Goal: Information Seeking & Learning: Understand process/instructions

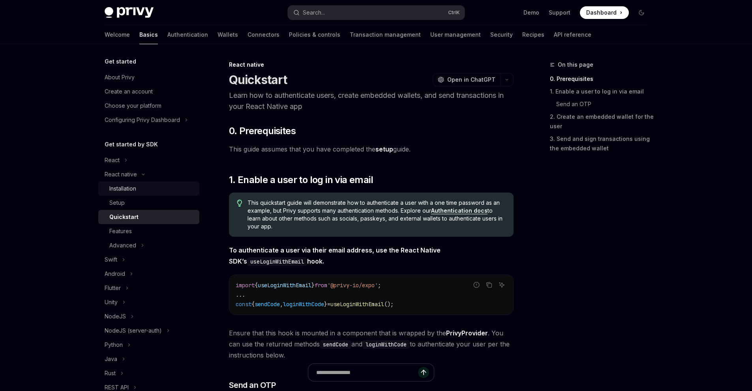
click at [142, 192] on div "Installation" at bounding box center [151, 188] width 85 height 9
type textarea "*"
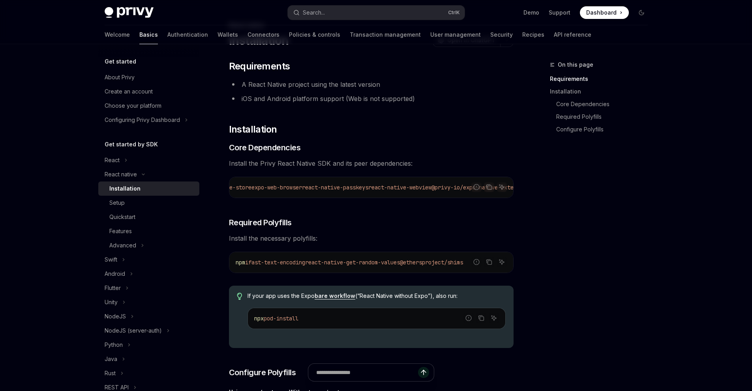
scroll to position [0, 285]
drag, startPoint x: 348, startPoint y: 187, endPoint x: 418, endPoint y: 188, distance: 69.5
click at [367, 188] on span "react-native-passkeys" at bounding box center [334, 187] width 66 height 7
copy span "react-native-passkeys"
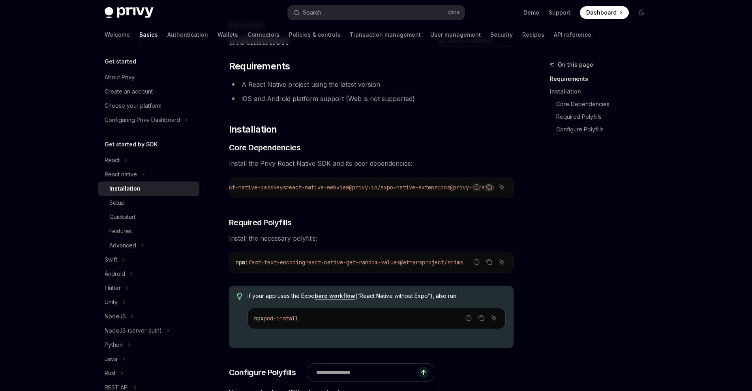
click at [490, 187] on icon "Copy the contents from the code block" at bounding box center [489, 187] width 6 height 6
click at [489, 265] on icon "Copy the contents from the code block" at bounding box center [489, 262] width 6 height 6
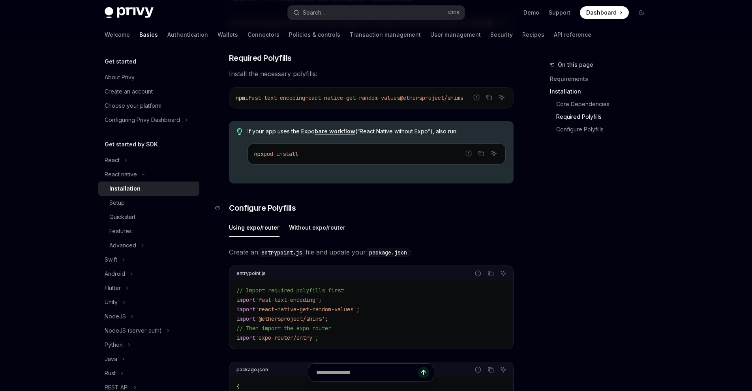
scroll to position [237, 0]
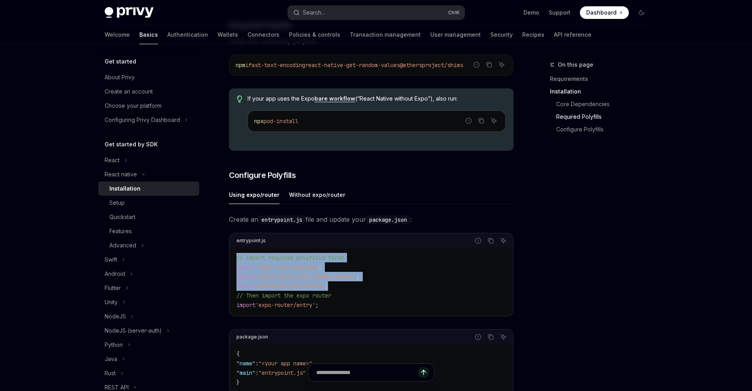
drag, startPoint x: 340, startPoint y: 291, endPoint x: 223, endPoint y: 258, distance: 121.1
click at [223, 258] on div "React native Installation OpenAI Open in ChatGPT OpenAI Open in ChatGPT ​ Requi…" at bounding box center [297, 261] width 436 height 877
copy code "// Import required polyfills first import 'fast-text-encoding' ; import 'react-…"
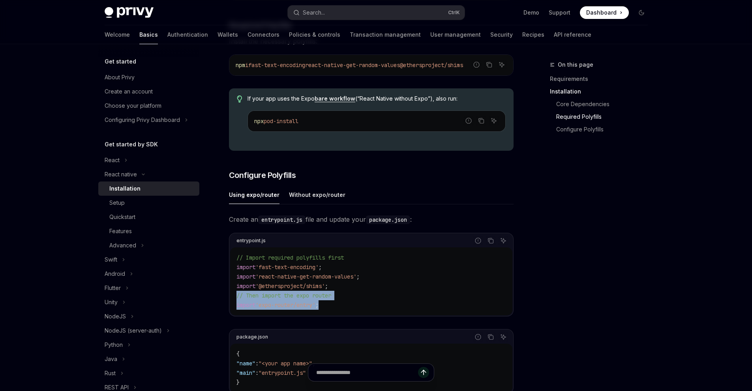
drag, startPoint x: 328, startPoint y: 311, endPoint x: 230, endPoint y: 301, distance: 99.2
click at [230, 301] on div "// Import required polyfills first import 'fast-text-encoding' ; import 'react-…" at bounding box center [371, 281] width 282 height 68
copy code "// Then import the expo router import 'expo-router/entry' ;"
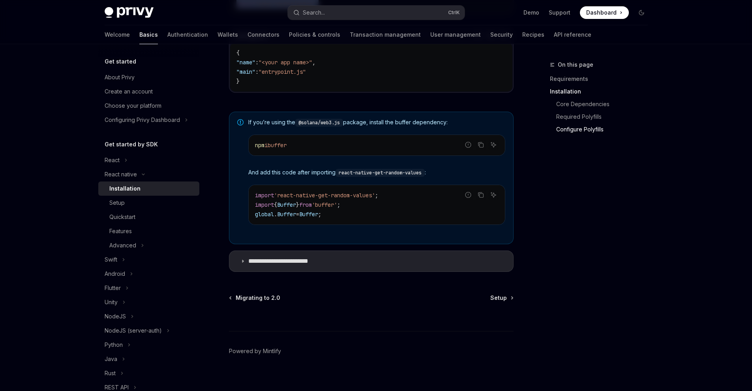
scroll to position [549, 0]
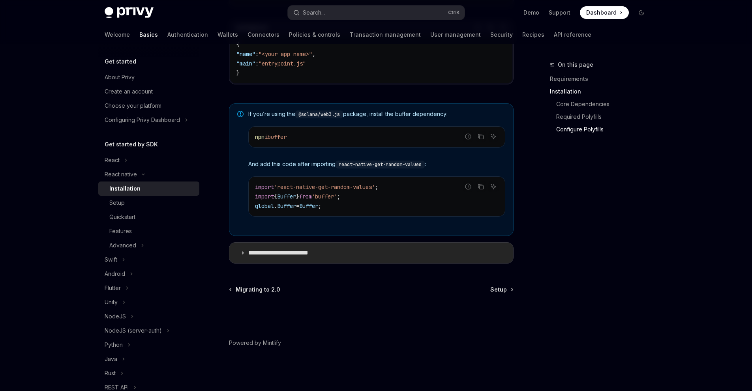
click at [295, 248] on summary "**********" at bounding box center [371, 253] width 284 height 21
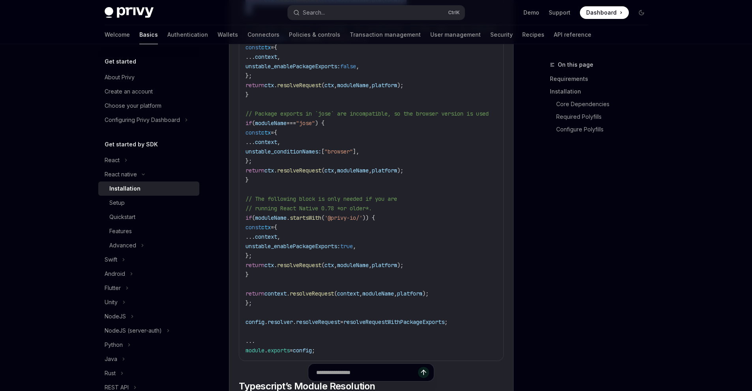
scroll to position [1141, 0]
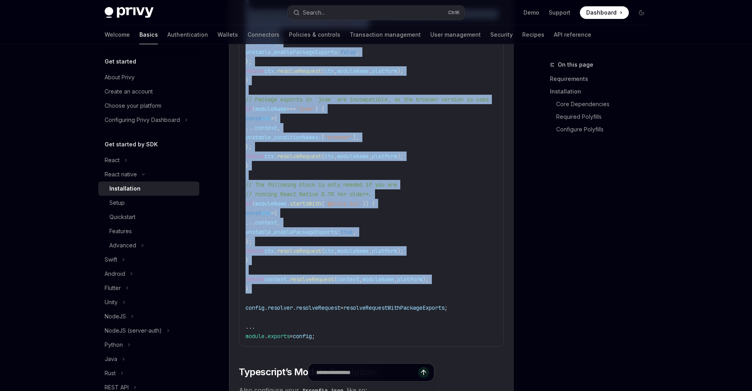
click at [262, 292] on code "//...other config logic // Enable package exports for select libraries ... cons…" at bounding box center [407, 109] width 325 height 464
copy code "const resolveRequestWithPackageExports = ( context , moduleName , platform ) =>…"
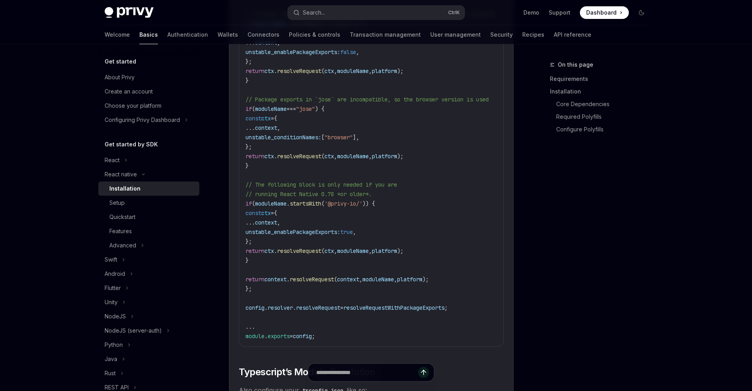
click at [309, 311] on span "resolveRequest" at bounding box center [318, 307] width 44 height 7
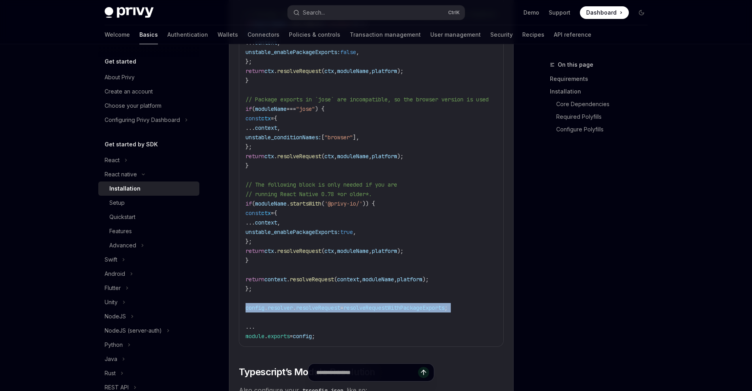
click at [309, 311] on span "resolveRequest" at bounding box center [318, 307] width 44 height 7
copy code "config . resolver . resolveRequest = resolveRequestWithPackageExports ;"
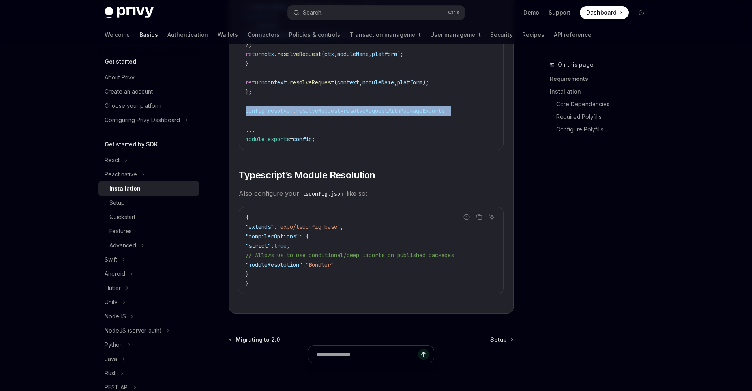
scroll to position [1339, 0]
click at [496, 343] on span "Setup" at bounding box center [498, 339] width 17 height 8
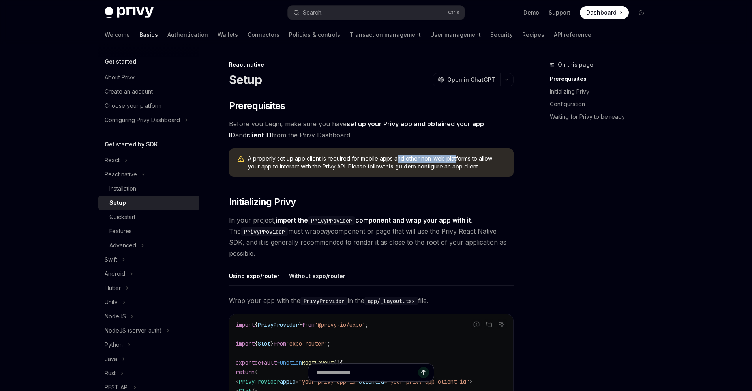
drag, startPoint x: 394, startPoint y: 156, endPoint x: 453, endPoint y: 156, distance: 59.2
click at [453, 156] on span "A properly set up app client is required for mobile apps and other non-web plat…" at bounding box center [377, 163] width 258 height 16
drag, startPoint x: 260, startPoint y: 166, endPoint x: 318, endPoint y: 167, distance: 57.6
click at [318, 167] on span "A properly set up app client is required for mobile apps and other non-web plat…" at bounding box center [377, 163] width 258 height 16
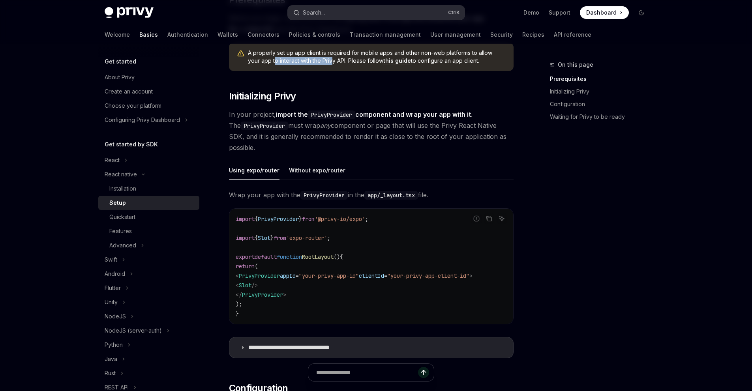
scroll to position [118, 0]
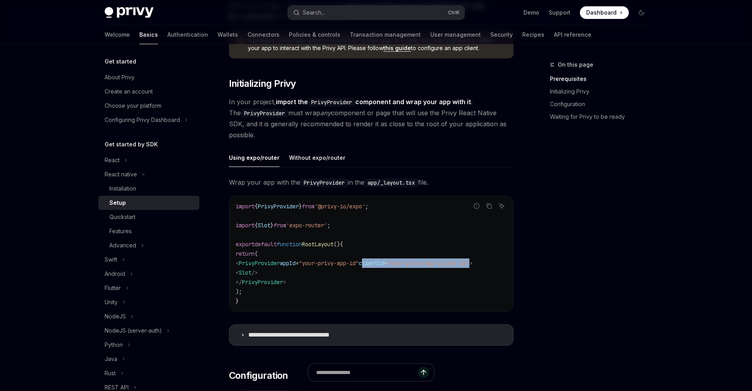
drag, startPoint x: 384, startPoint y: 262, endPoint x: 500, endPoint y: 262, distance: 115.2
click at [472, 262] on span "< PrivyProvider appId = "your-privy-app-id" clientId = "your-privy-app-client-i…" at bounding box center [354, 263] width 237 height 7
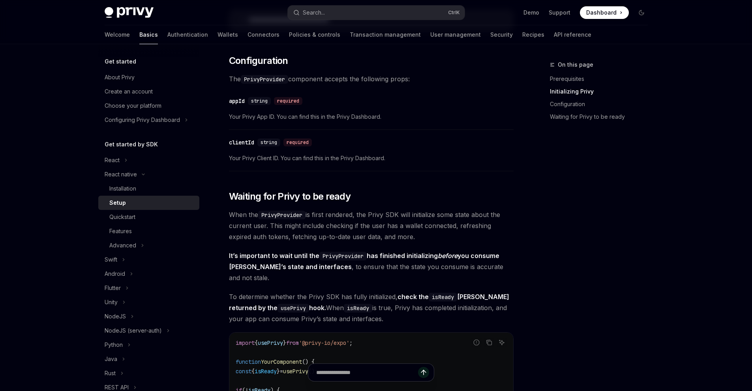
scroll to position [434, 0]
drag, startPoint x: 321, startPoint y: 220, endPoint x: 399, endPoint y: 220, distance: 78.5
click at [399, 220] on span "When the PrivyProvider is first rendered, the Privy SDK will initialize some st…" at bounding box center [371, 224] width 285 height 33
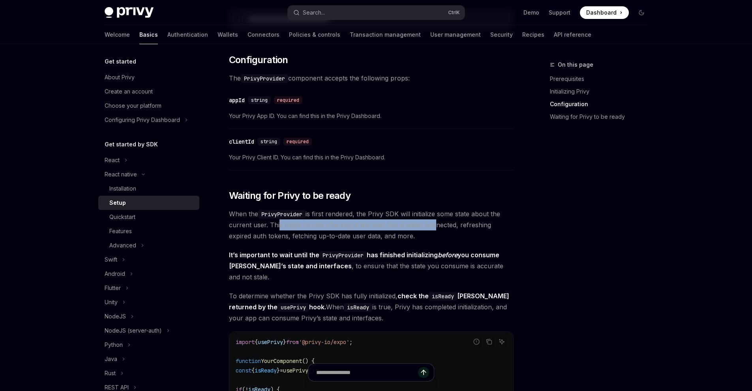
drag, startPoint x: 276, startPoint y: 228, endPoint x: 431, endPoint y: 228, distance: 154.7
click at [431, 228] on span "When the PrivyProvider is first rendered, the Privy SDK will initialize some st…" at bounding box center [371, 224] width 285 height 33
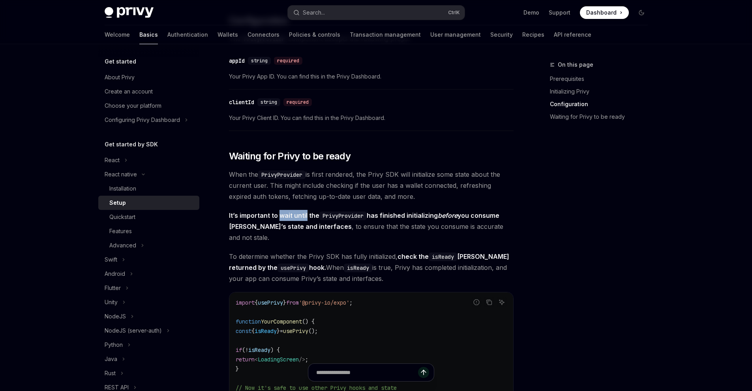
drag, startPoint x: 280, startPoint y: 220, endPoint x: 305, endPoint y: 220, distance: 25.3
click at [305, 220] on strong "It’s important to wait until the PrivyProvider has finished initializing before…" at bounding box center [364, 221] width 270 height 19
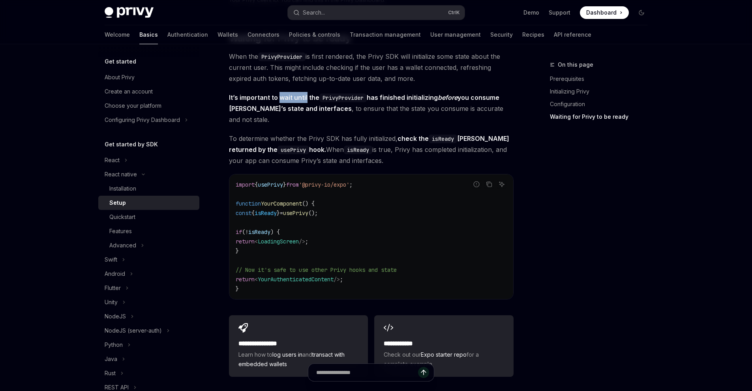
scroll to position [592, 0]
click at [318, 181] on span "'@privy-io/expo'" at bounding box center [324, 184] width 51 height 7
copy code "import { usePrivy } from '@privy-io/expo' ;"
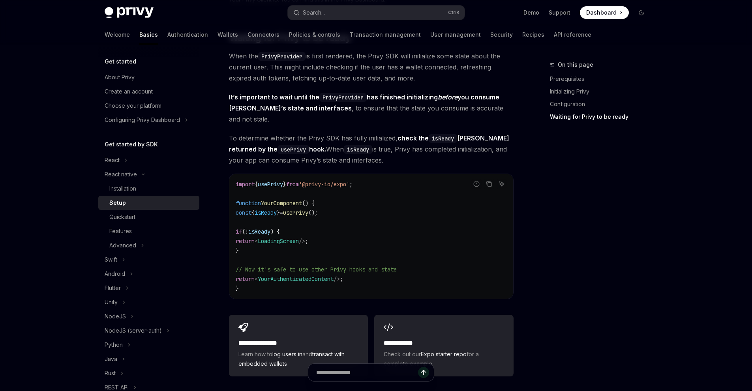
click at [308, 209] on span "usePrivy" at bounding box center [295, 212] width 25 height 7
copy code "const { isReady } = usePrivy ();"
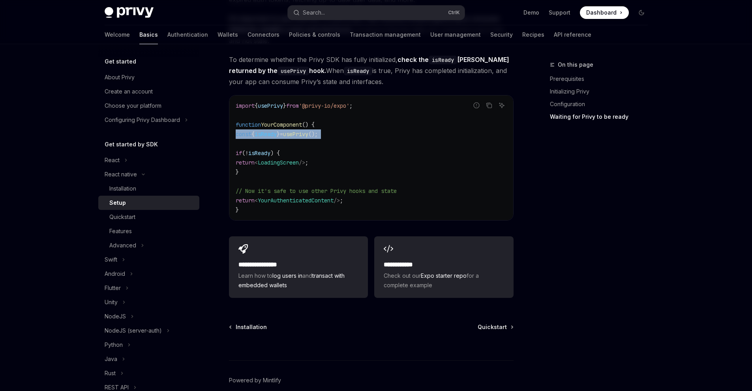
scroll to position [671, 0]
click at [500, 323] on span "Quickstart" at bounding box center [491, 327] width 29 height 8
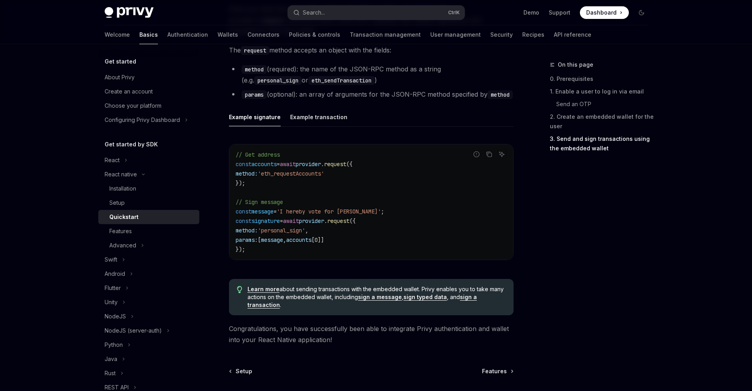
scroll to position [1144, 0]
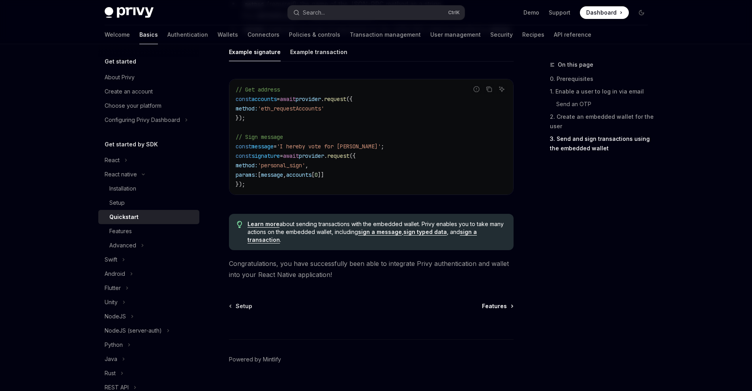
click at [496, 308] on span "Features" at bounding box center [494, 306] width 25 height 8
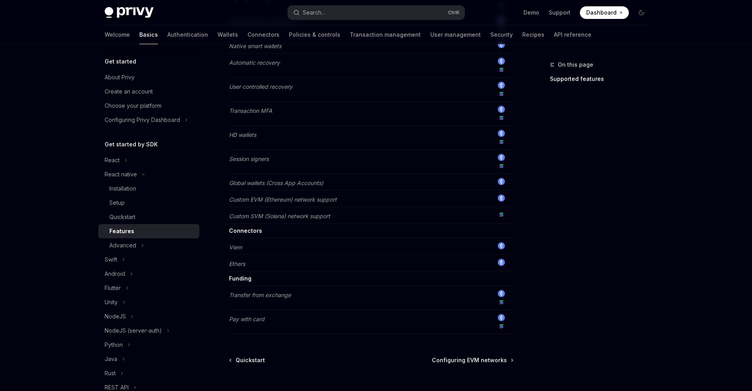
scroll to position [462, 0]
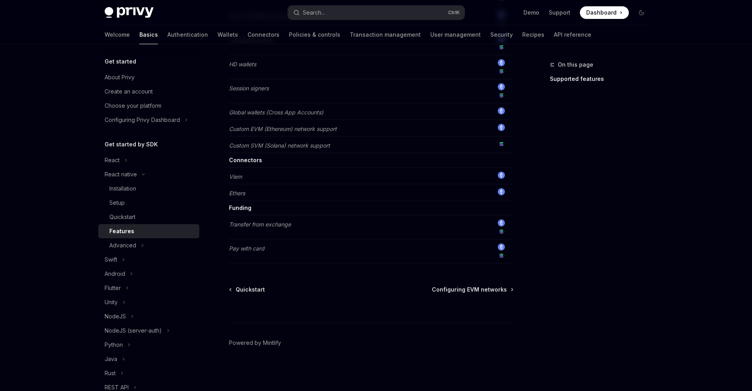
click at [499, 294] on div at bounding box center [371, 308] width 285 height 29
click at [502, 291] on span "Configuring EVM networks" at bounding box center [469, 290] width 75 height 8
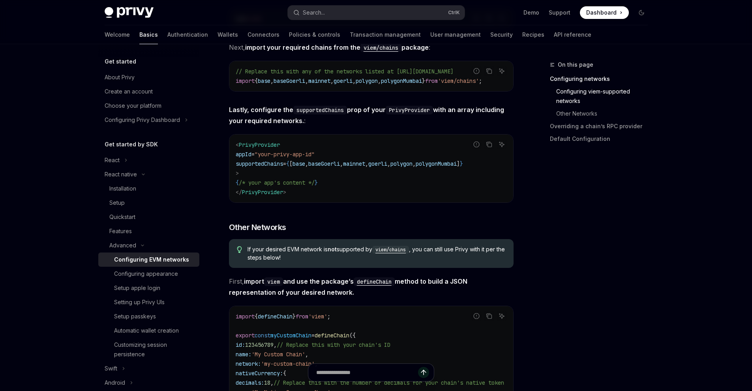
scroll to position [316, 0]
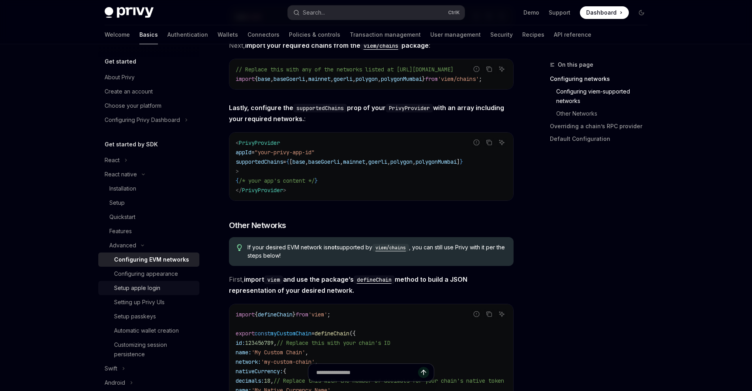
click at [179, 285] on div "Setup apple login" at bounding box center [154, 287] width 81 height 9
type textarea "*"
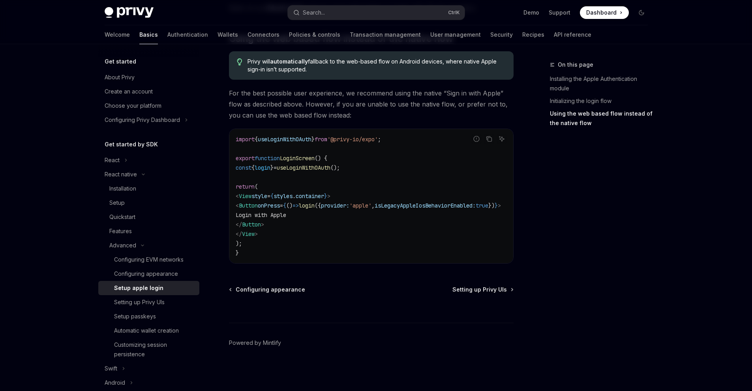
scroll to position [530, 0]
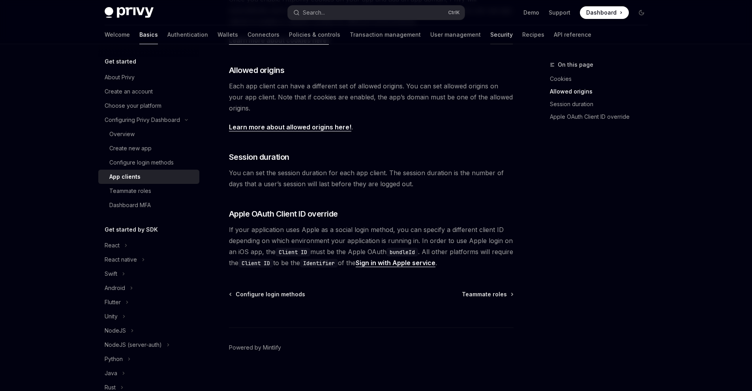
scroll to position [260, 0]
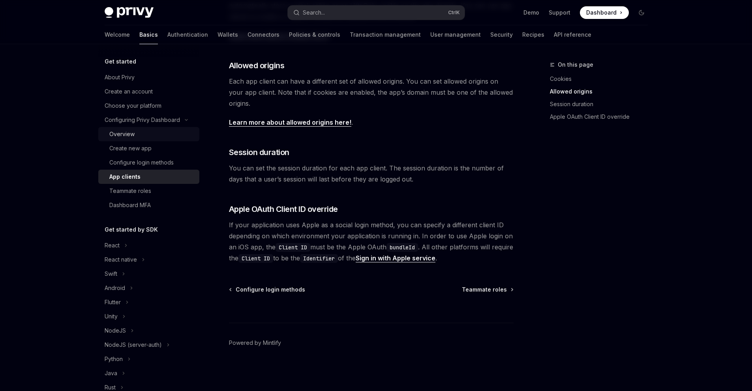
click at [162, 137] on div "Overview" at bounding box center [151, 133] width 85 height 9
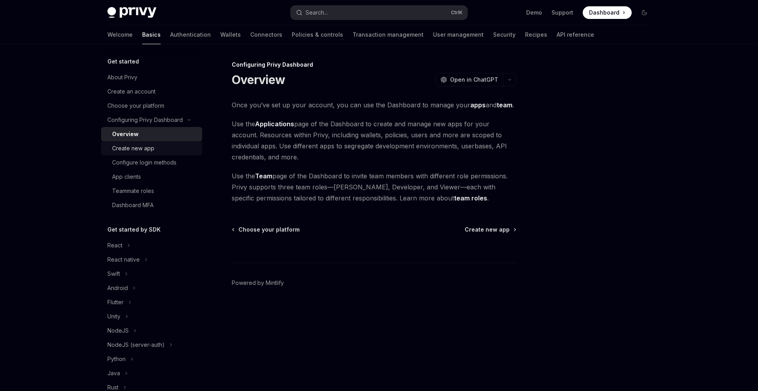
click at [164, 145] on div "Create new app" at bounding box center [154, 148] width 85 height 9
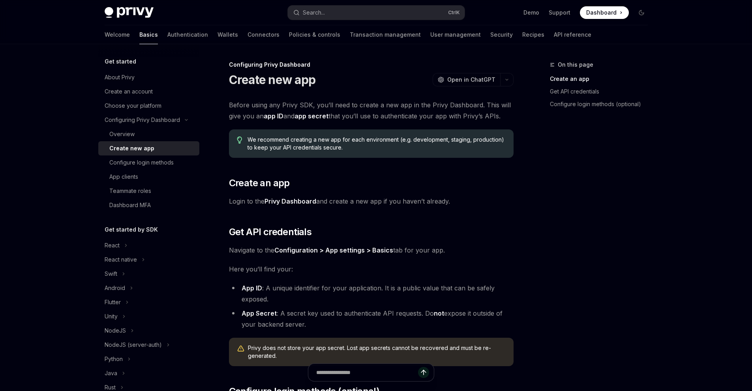
scroll to position [174, 0]
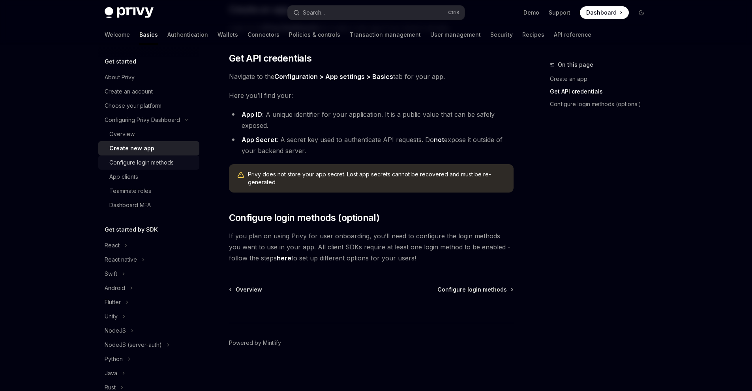
click at [180, 157] on link "Configure login methods" at bounding box center [148, 162] width 101 height 14
type textarea "*"
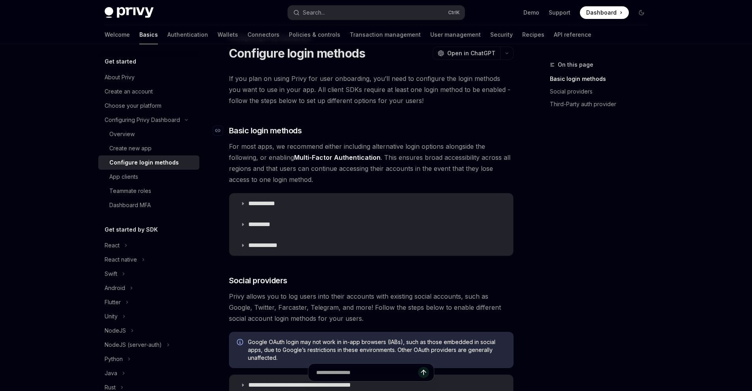
scroll to position [79, 0]
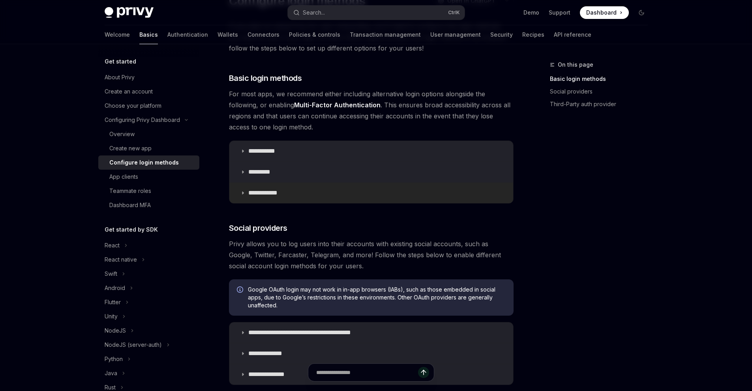
click at [264, 188] on summary "**********" at bounding box center [371, 193] width 284 height 21
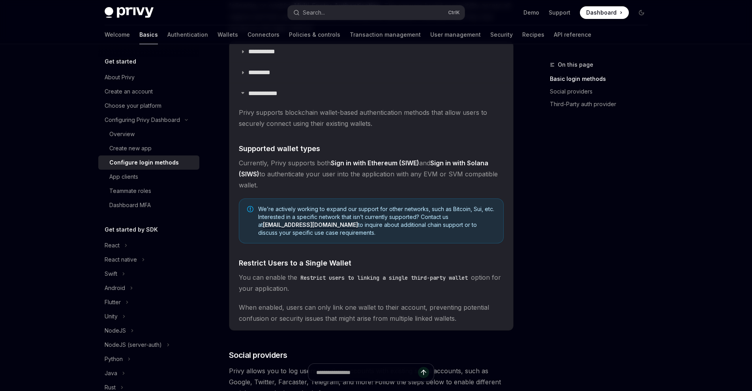
scroll to position [118, 0]
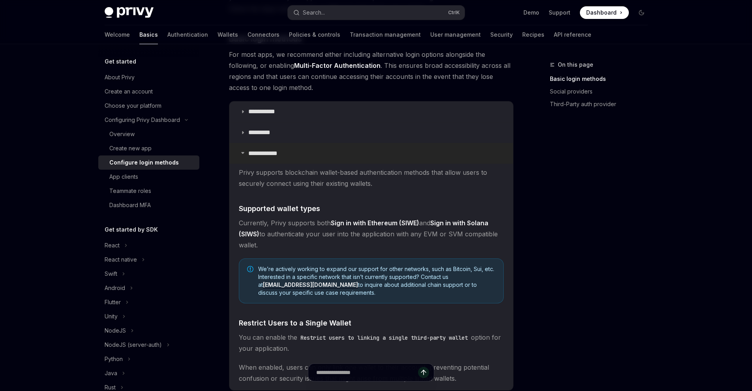
click at [272, 160] on summary "**********" at bounding box center [371, 153] width 284 height 21
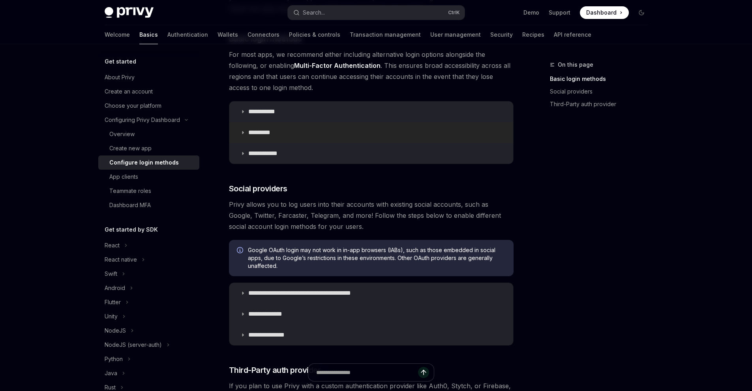
click at [279, 139] on summary "*********" at bounding box center [371, 132] width 284 height 21
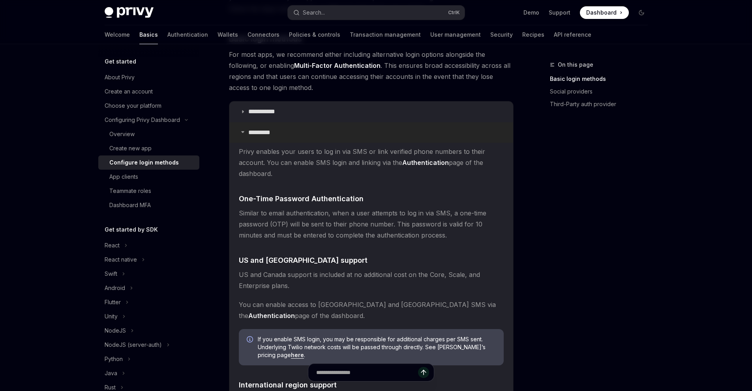
click at [279, 139] on summary "*********" at bounding box center [371, 132] width 284 height 21
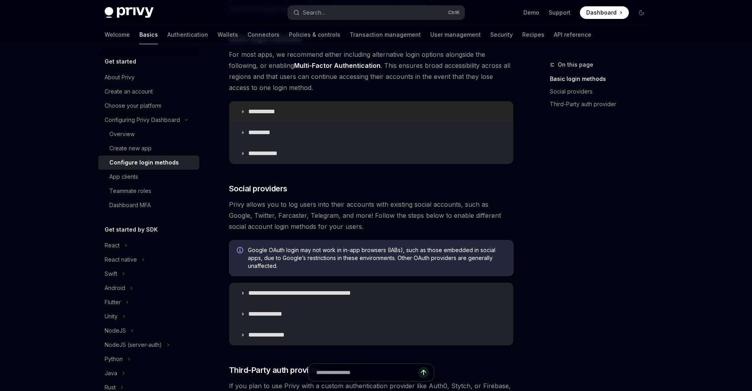
click at [283, 117] on summary "**********" at bounding box center [371, 111] width 284 height 21
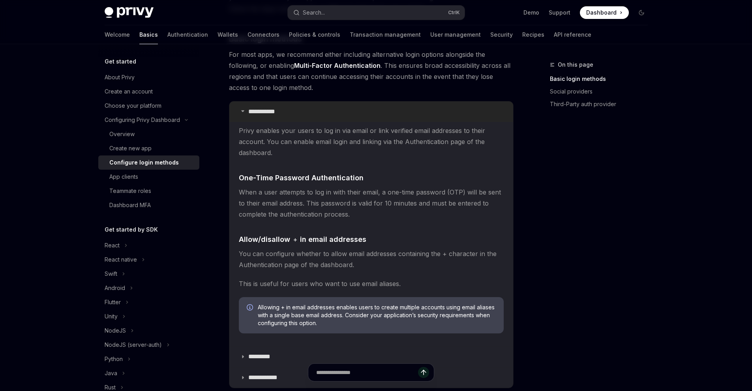
click at [283, 116] on summary "**********" at bounding box center [371, 111] width 284 height 21
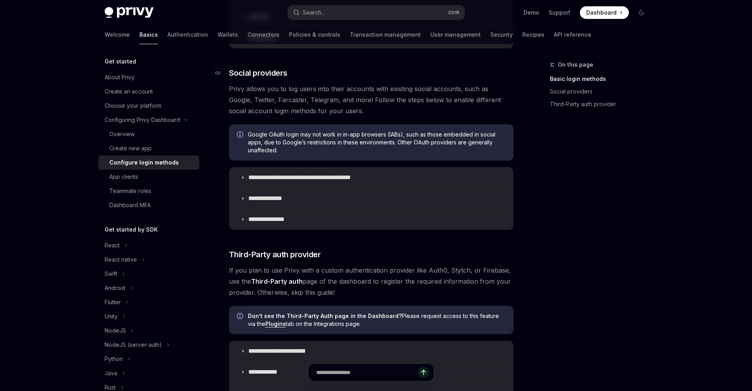
scroll to position [237, 0]
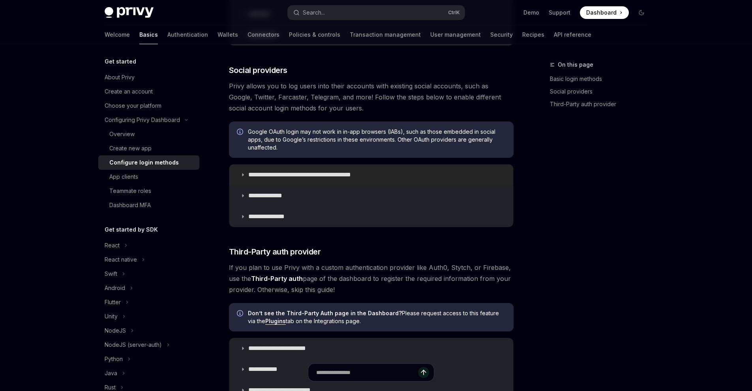
click at [330, 177] on p "**********" at bounding box center [313, 175] width 130 height 8
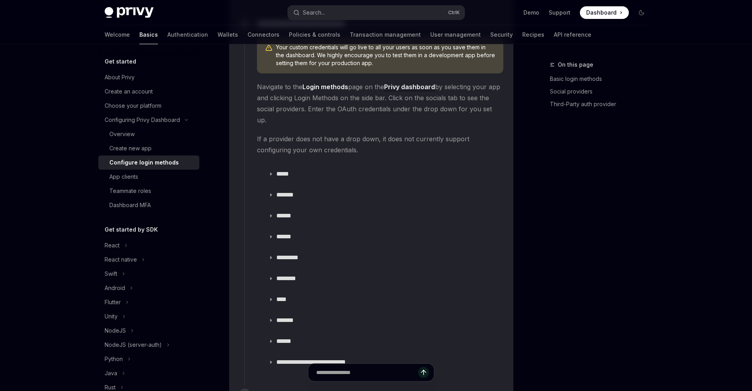
scroll to position [908, 0]
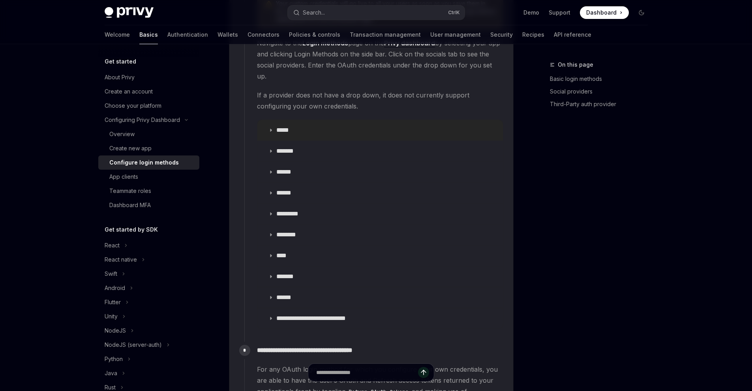
click at [297, 120] on summary "*****" at bounding box center [379, 130] width 245 height 21
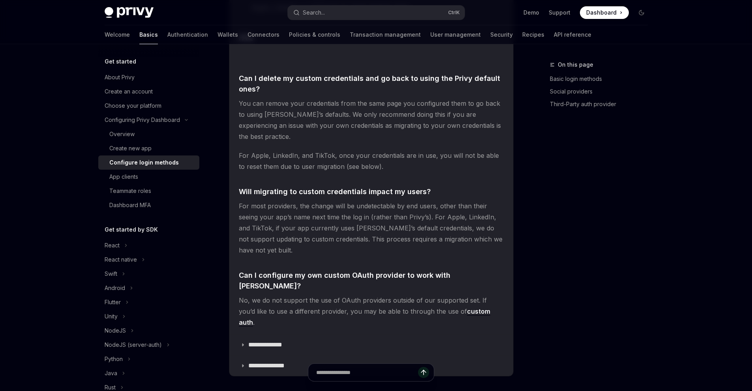
scroll to position [2052, 0]
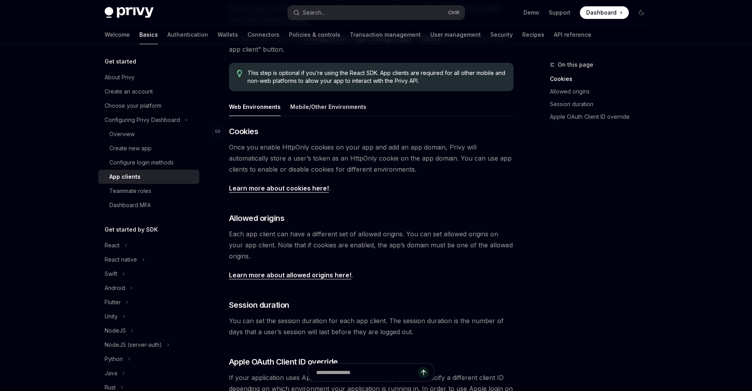
scroll to position [118, 0]
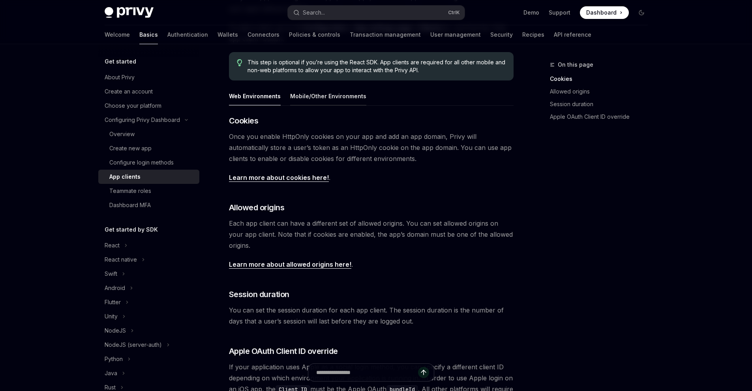
click at [350, 99] on div "Mobile/Other Environments" at bounding box center [328, 96] width 76 height 19
type textarea "*"
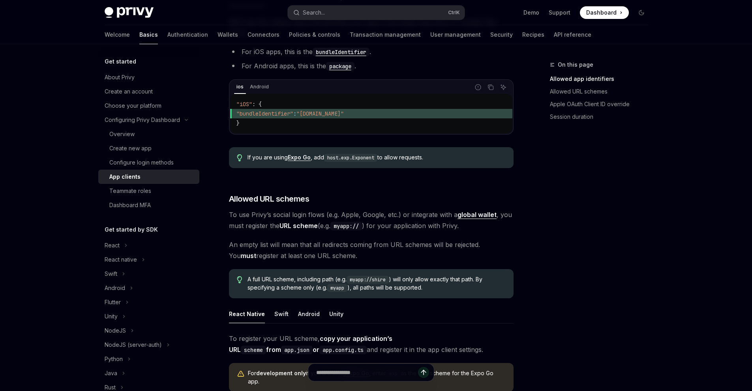
scroll to position [316, 0]
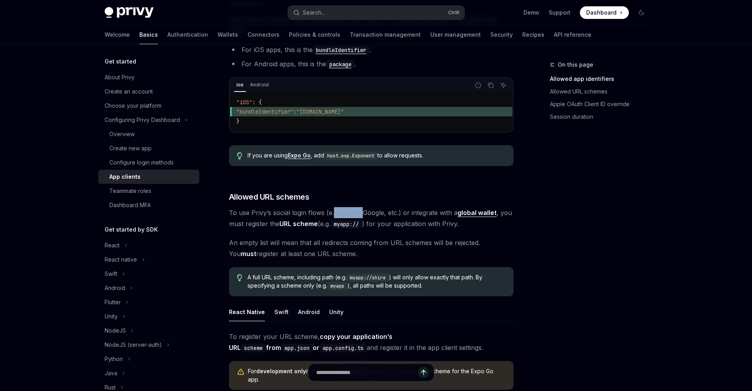
drag, startPoint x: 342, startPoint y: 200, endPoint x: 360, endPoint y: 198, distance: 18.3
click at [360, 207] on span "To use Privy’s social login flows (e.g. Apple, Google, etc.) or integrate with …" at bounding box center [371, 218] width 285 height 22
drag, startPoint x: 274, startPoint y: 210, endPoint x: 299, endPoint y: 210, distance: 24.9
click at [299, 210] on span "To use Privy’s social login flows (e.g. Apple, Google, etc.) or integrate with …" at bounding box center [371, 218] width 285 height 22
drag, startPoint x: 255, startPoint y: 234, endPoint x: 455, endPoint y: 233, distance: 200.5
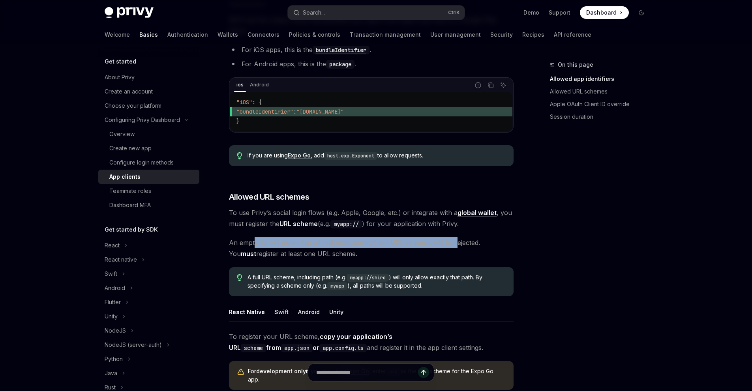
click at [455, 237] on span "An empty list will mean that all redirects coming from URL schemes will be reje…" at bounding box center [371, 248] width 285 height 22
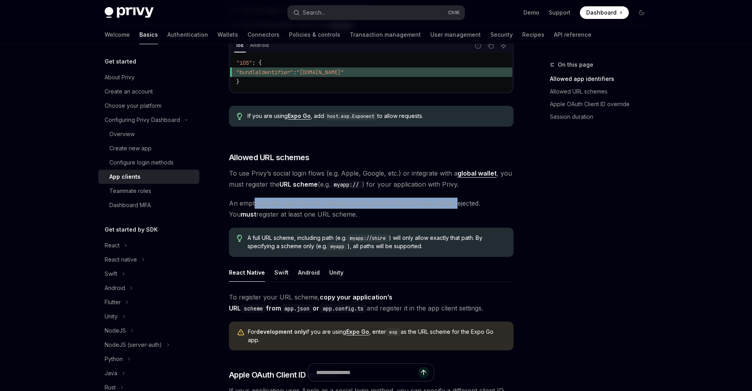
scroll to position [395, 0]
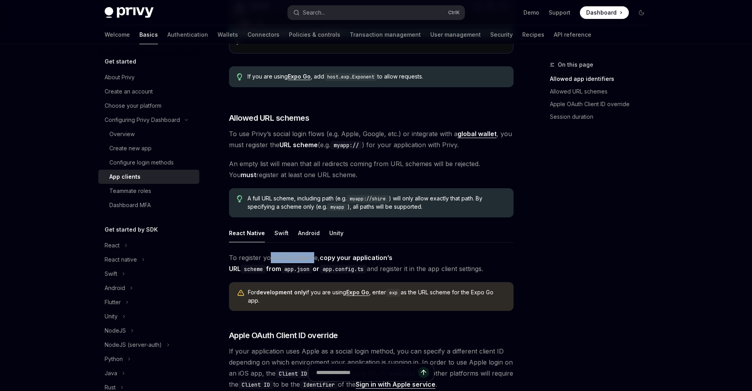
drag, startPoint x: 270, startPoint y: 247, endPoint x: 309, endPoint y: 246, distance: 39.9
click at [309, 252] on span "To register your URL scheme, copy your application’s URL scheme from app.json o…" at bounding box center [371, 263] width 285 height 22
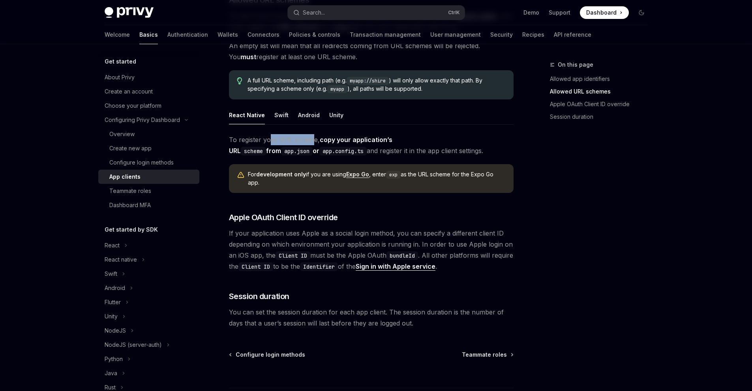
scroll to position [513, 0]
drag, startPoint x: 291, startPoint y: 164, endPoint x: 320, endPoint y: 163, distance: 29.6
click at [320, 170] on div "For development only if you are using Expo Go , enter exp as the URL scheme for…" at bounding box center [377, 178] width 258 height 16
drag, startPoint x: 389, startPoint y: 161, endPoint x: 499, endPoint y: 161, distance: 110.5
click at [499, 170] on div "For development only if you are using Expo Go , enter exp as the URL scheme for…" at bounding box center [377, 178] width 258 height 16
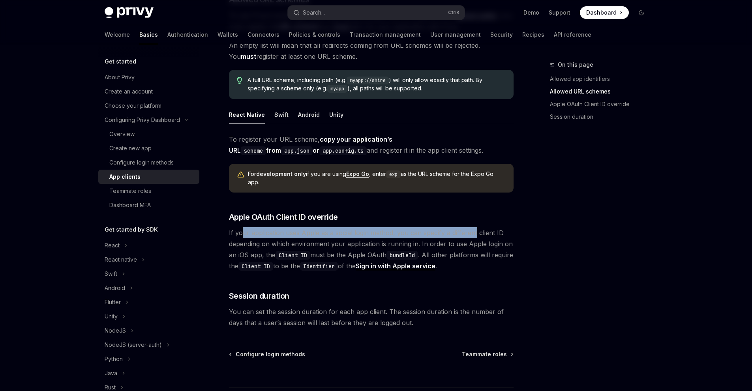
drag, startPoint x: 240, startPoint y: 224, endPoint x: 473, endPoint y: 222, distance: 232.8
click at [473, 227] on span "If your application uses Apple as a social login method, you can specify a diff…" at bounding box center [371, 249] width 285 height 44
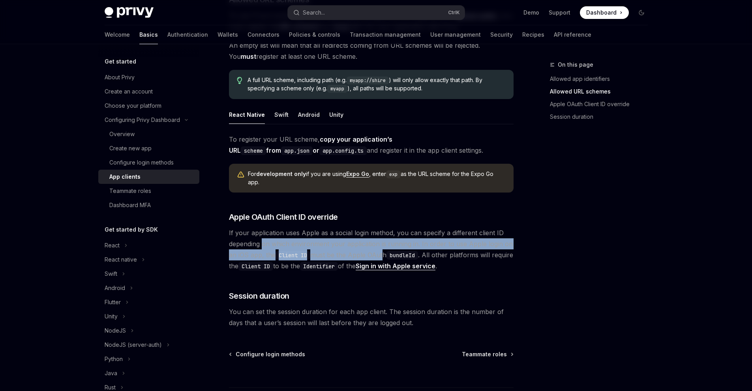
drag, startPoint x: 264, startPoint y: 233, endPoint x: 382, endPoint y: 243, distance: 118.0
click at [382, 243] on span "If your application uses Apple as a social login method, you can specify a diff…" at bounding box center [371, 249] width 285 height 44
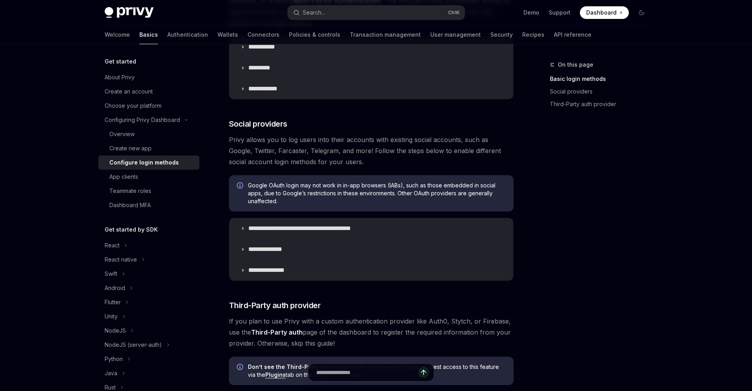
scroll to position [197, 0]
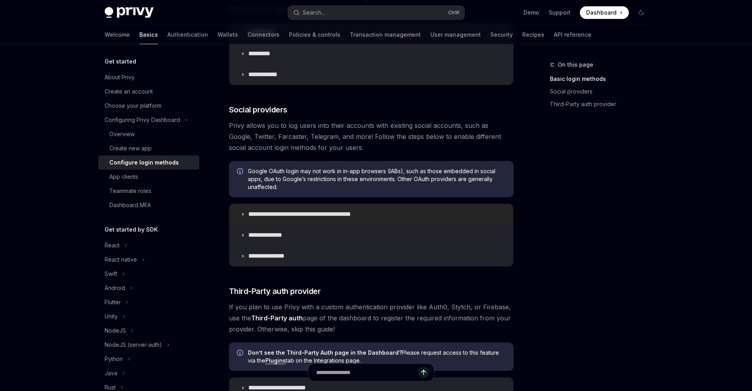
click at [403, 212] on summary "**********" at bounding box center [371, 214] width 284 height 21
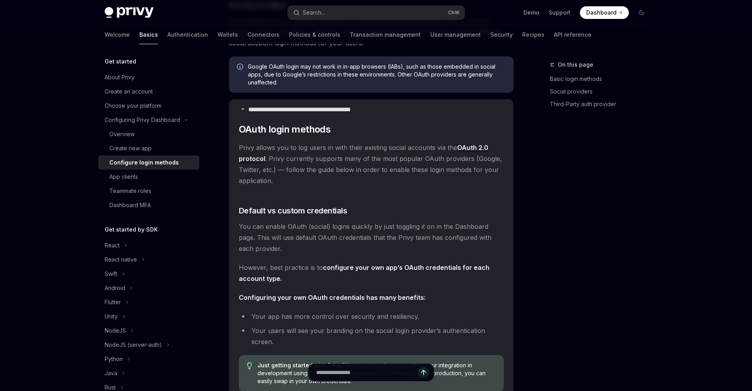
scroll to position [316, 0]
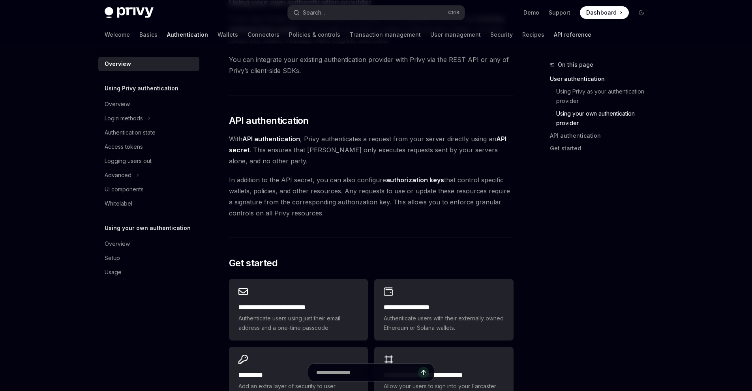
scroll to position [475, 0]
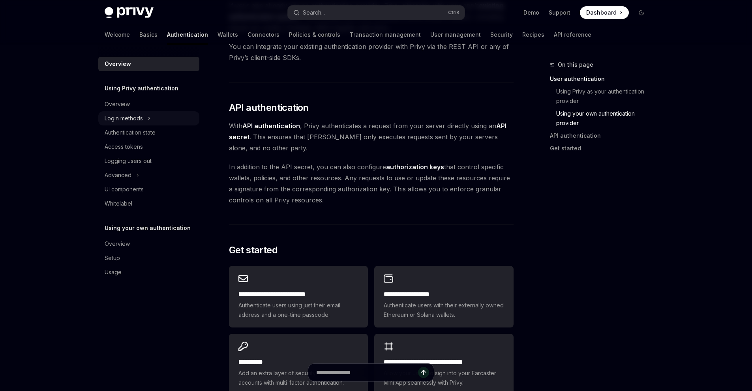
click at [152, 120] on button "Login methods" at bounding box center [148, 118] width 101 height 14
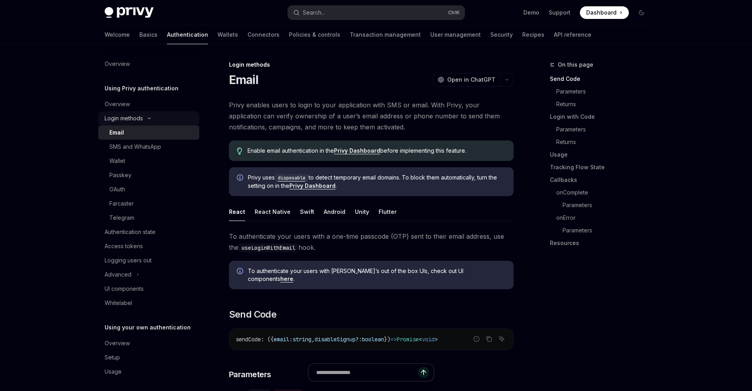
click at [152, 120] on button "Login methods" at bounding box center [148, 118] width 101 height 14
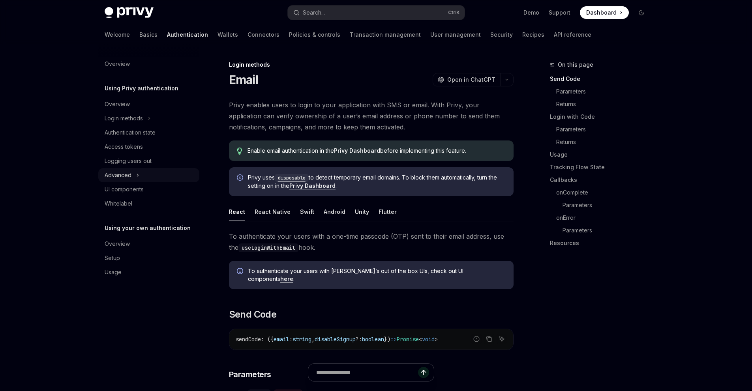
click at [139, 178] on icon "Toggle Advanced section" at bounding box center [137, 174] width 3 height 9
click at [139, 175] on icon "Toggle Advanced section" at bounding box center [137, 175] width 9 height 3
click at [154, 148] on div "Access tokens" at bounding box center [150, 146] width 90 height 9
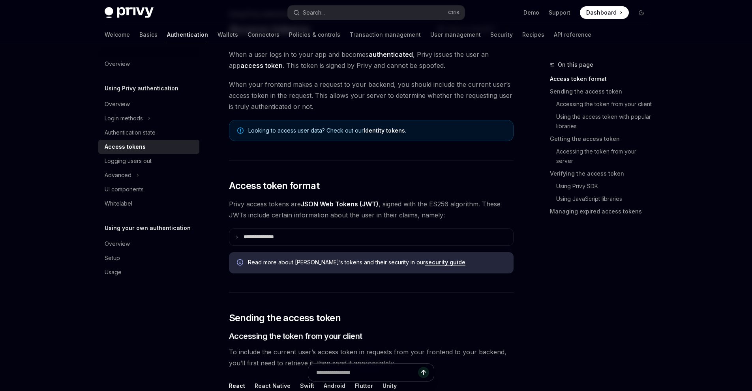
scroll to position [118, 0]
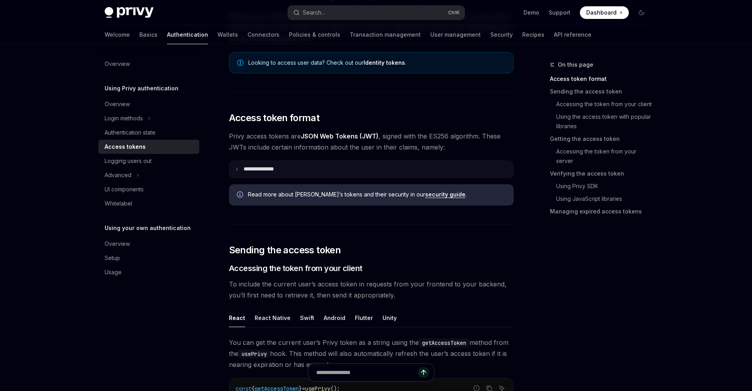
click at [284, 168] on p "**********" at bounding box center [264, 169] width 43 height 7
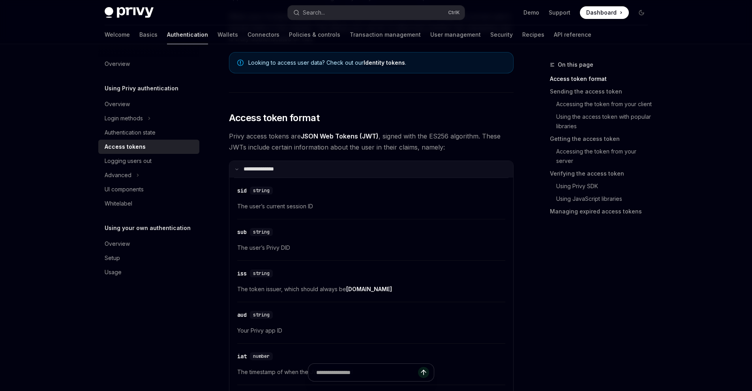
click at [284, 168] on summary "**********" at bounding box center [371, 169] width 284 height 17
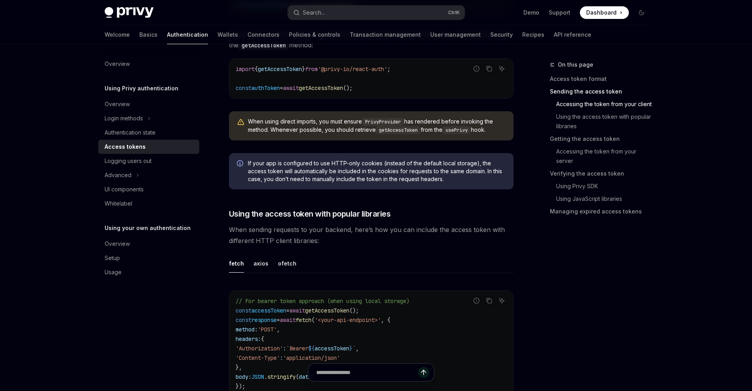
scroll to position [513, 0]
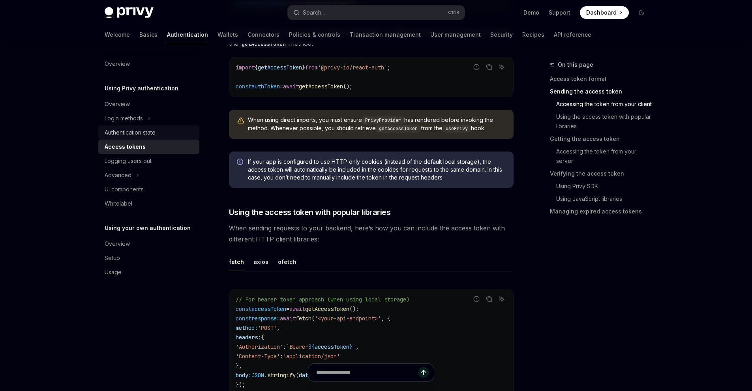
click at [155, 136] on div "Authentication state" at bounding box center [130, 132] width 51 height 9
type textarea "*"
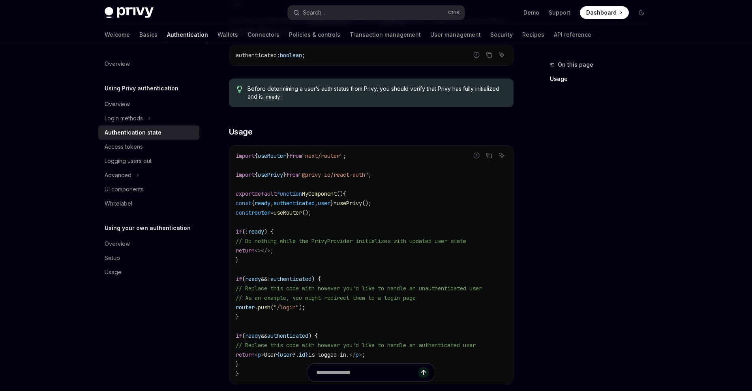
scroll to position [158, 0]
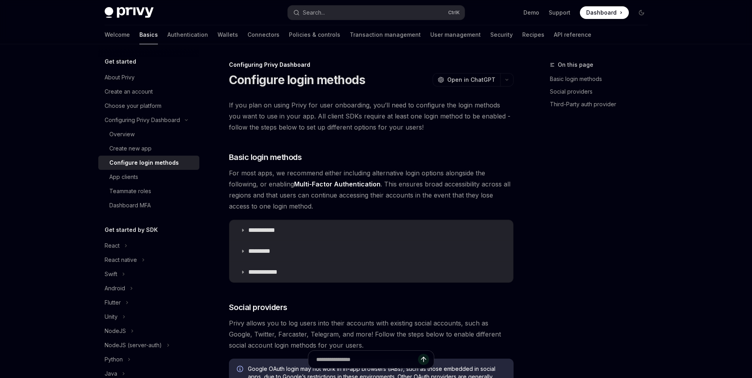
type textarea "*"
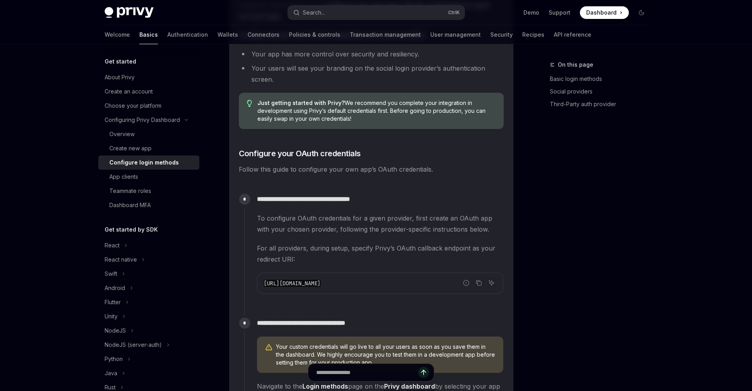
scroll to position [588, 0]
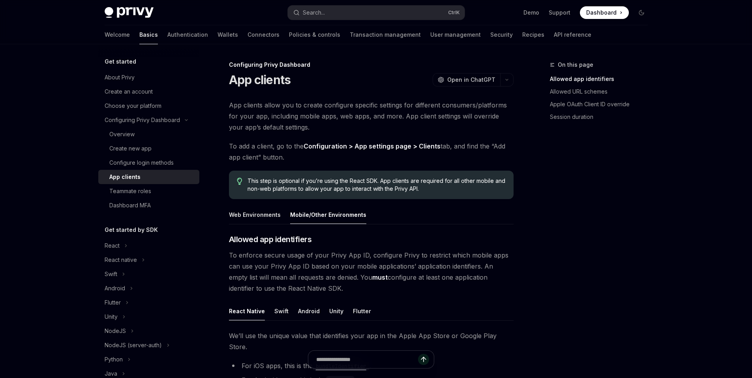
type textarea "*"
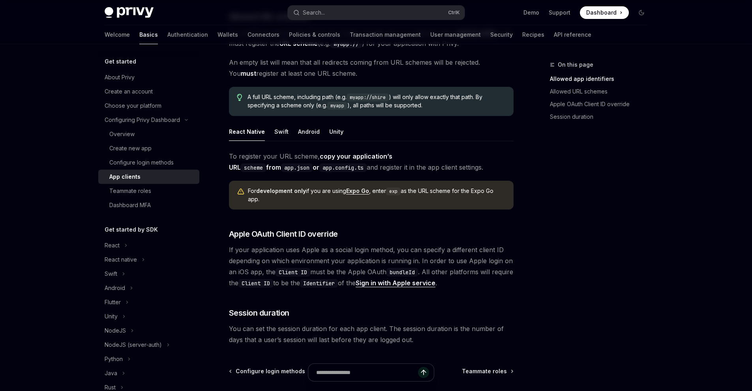
scroll to position [508, 0]
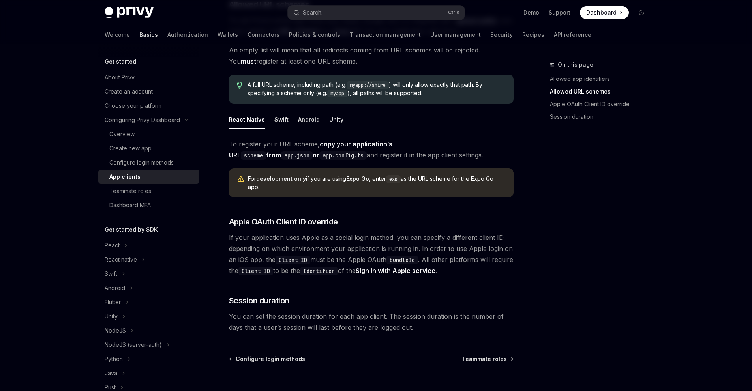
click at [435, 267] on link "Sign in with Apple service" at bounding box center [396, 271] width 80 height 8
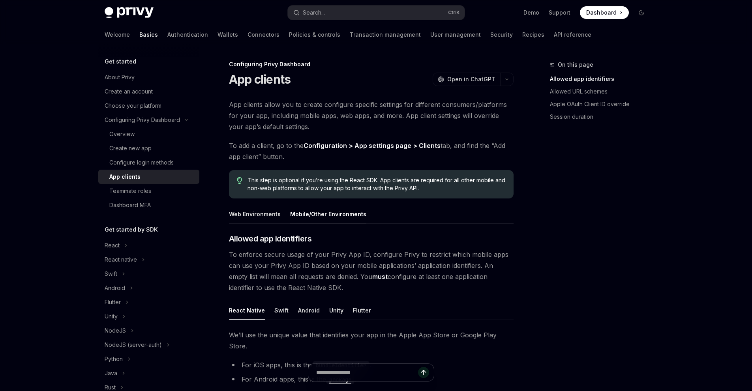
scroll to position [0, 0]
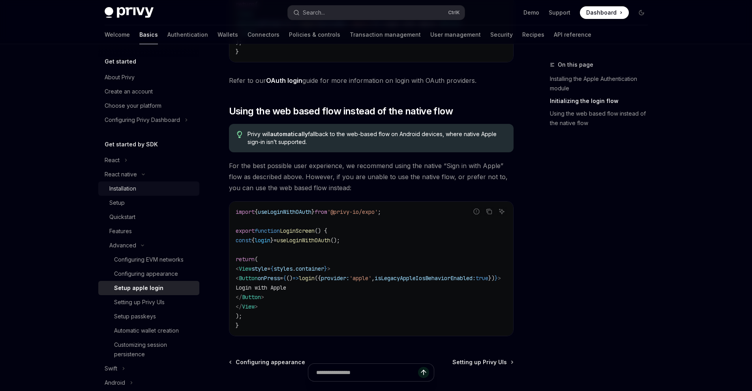
scroll to position [39, 0]
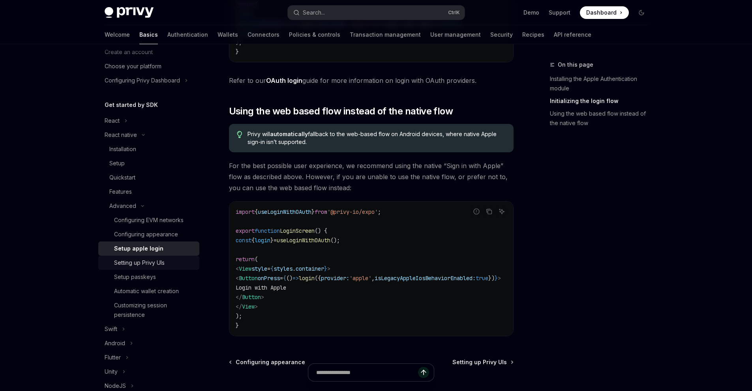
click at [167, 260] on div "Setting up Privy UIs" at bounding box center [154, 262] width 81 height 9
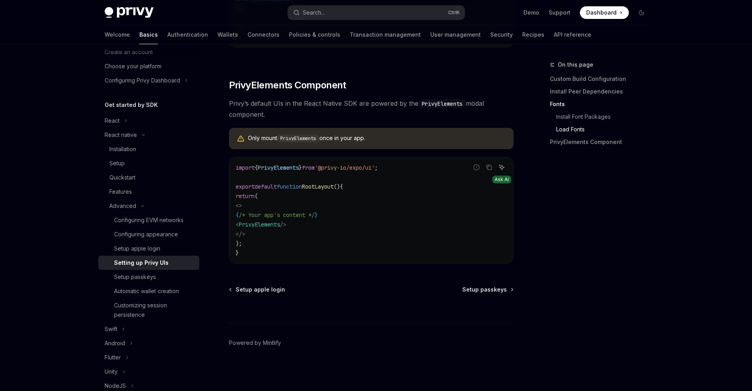
scroll to position [550, 0]
click at [167, 287] on div "Automatic wallet creation" at bounding box center [146, 290] width 65 height 9
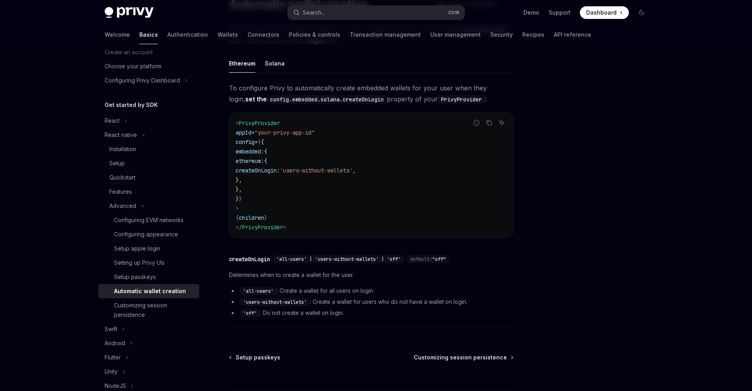
scroll to position [79, 0]
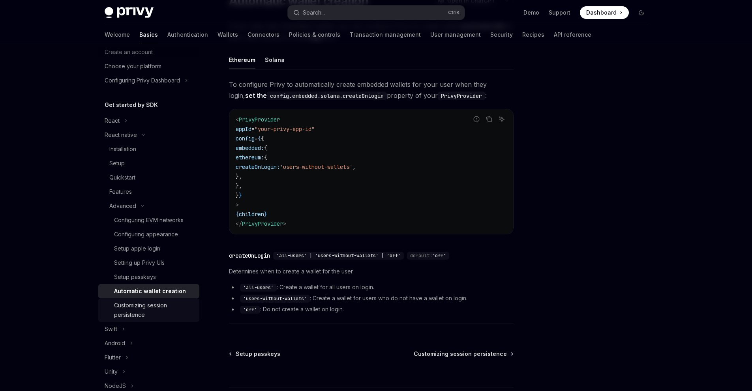
click at [174, 301] on div "Customizing session persistence" at bounding box center [154, 310] width 81 height 19
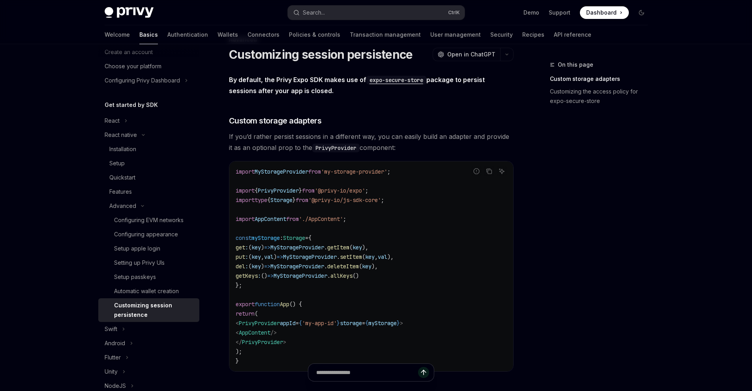
scroll to position [39, 0]
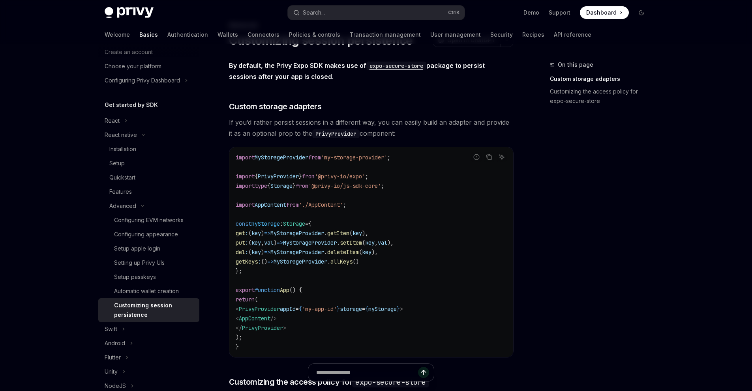
click at [352, 260] on span "allKeys" at bounding box center [341, 261] width 22 height 7
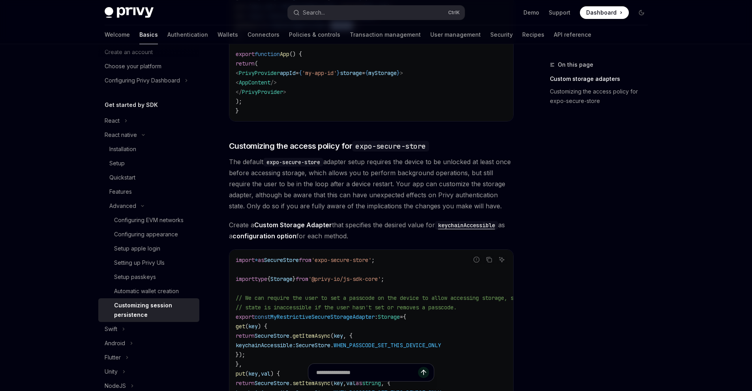
scroll to position [276, 0]
drag, startPoint x: 417, startPoint y: 161, endPoint x: 488, endPoint y: 161, distance: 70.6
click at [488, 161] on span "The default expo-secure-store adapter setup requires the device to be unlocked …" at bounding box center [371, 182] width 285 height 55
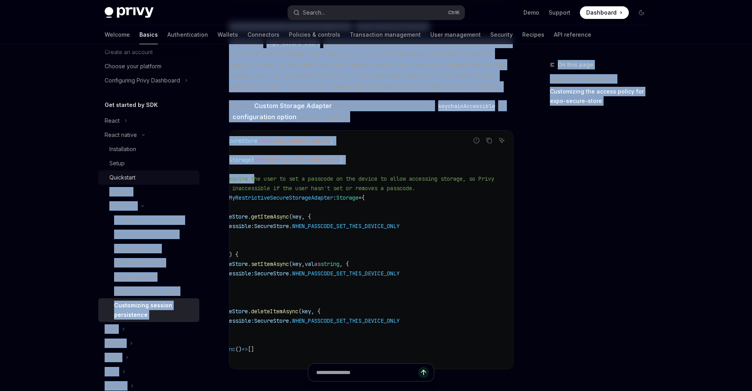
scroll to position [0, 0]
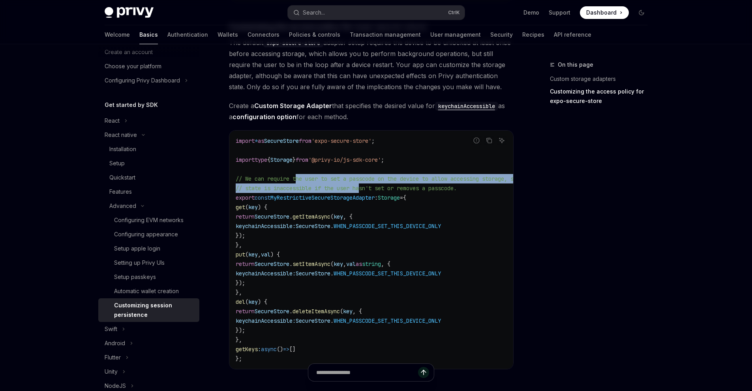
drag, startPoint x: 299, startPoint y: 177, endPoint x: 366, endPoint y: 185, distance: 67.2
click at [366, 185] on code "import * as SecureStore from 'expo-secure-store' ; import type { Storage } from…" at bounding box center [395, 249] width 319 height 227
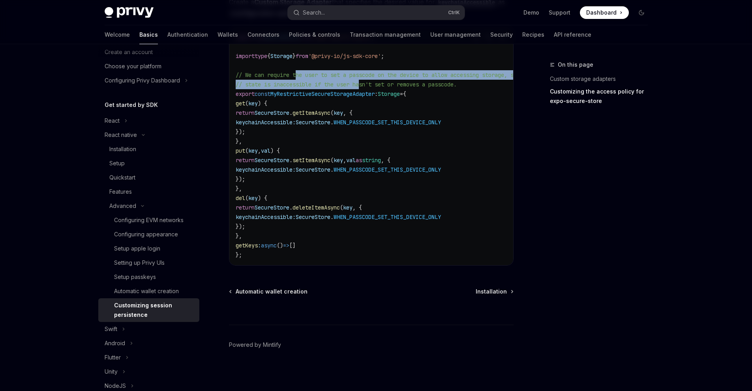
scroll to position [504, 0]
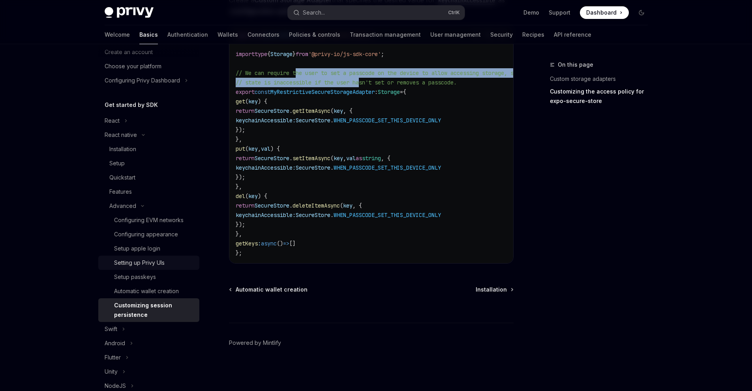
click at [162, 262] on div "Setting up Privy UIs" at bounding box center [139, 262] width 51 height 9
type textarea "*"
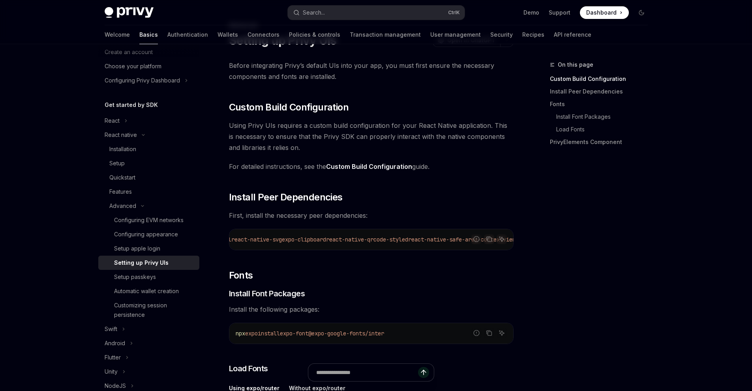
scroll to position [0, 109]
click at [492, 239] on button "Copy the contents from the code block" at bounding box center [489, 239] width 10 height 10
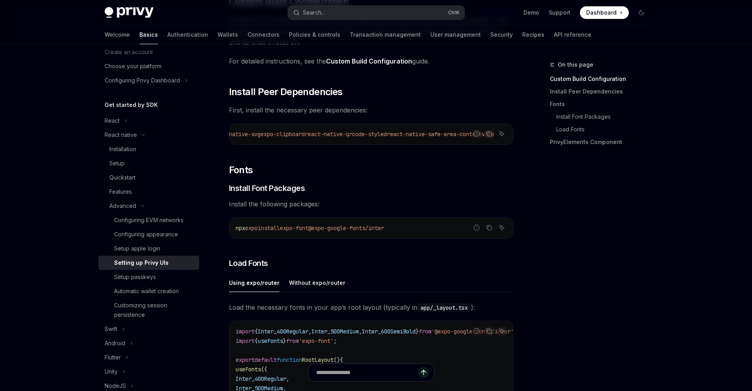
scroll to position [158, 0]
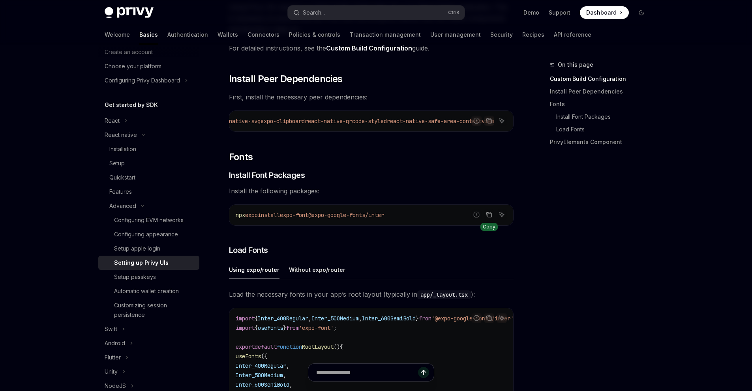
click at [488, 216] on icon "Copy the contents from the code block" at bounding box center [489, 215] width 6 height 6
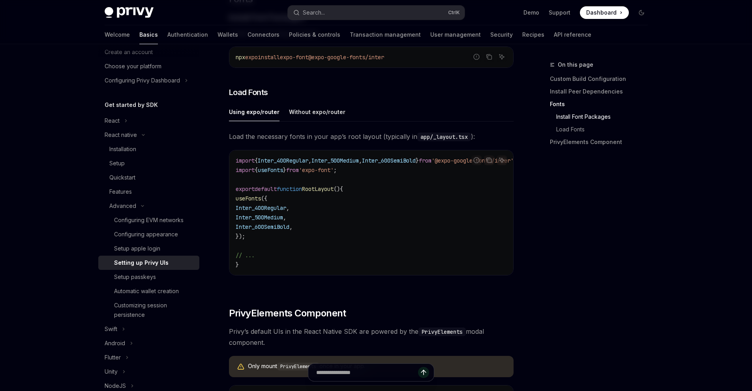
scroll to position [237, 0]
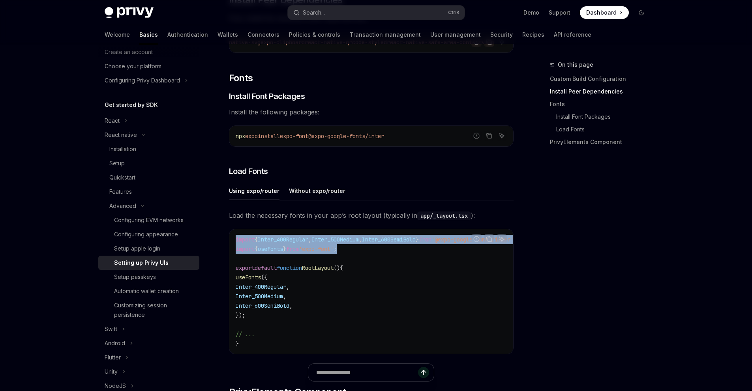
drag, startPoint x: 360, startPoint y: 253, endPoint x: 230, endPoint y: 243, distance: 129.8
click at [230, 243] on div "import { Inter_400Regular , Inter_500Medium , Inter_600SemiBold } from '@expo-g…" at bounding box center [371, 291] width 284 height 125
copy code "import { Inter_400Regular , Inter_500Medium , Inter_600SemiBold } from '@expo-g…"
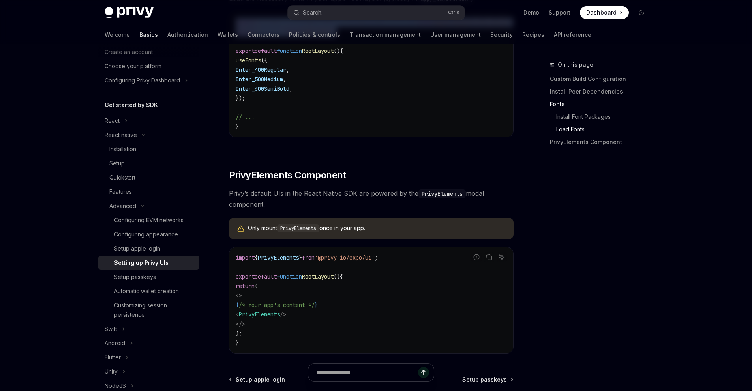
scroll to position [474, 0]
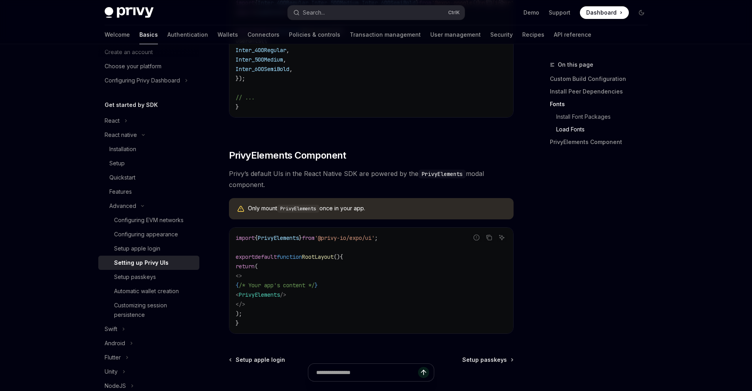
click at [371, 242] on span "'@privy-io/expo/ui'" at bounding box center [345, 237] width 60 height 7
copy code "import { PrivyElements } from '@privy-io/expo/ui' ;"
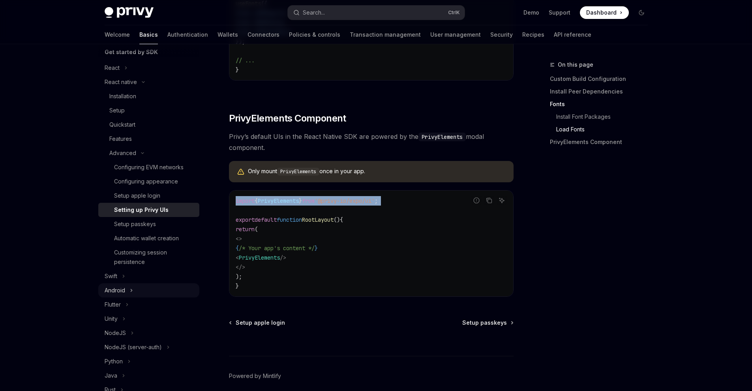
scroll to position [79, 0]
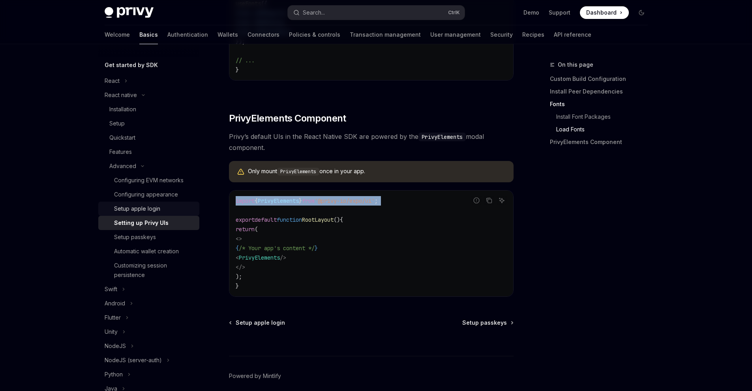
click at [170, 211] on div "Setup apple login" at bounding box center [154, 208] width 81 height 9
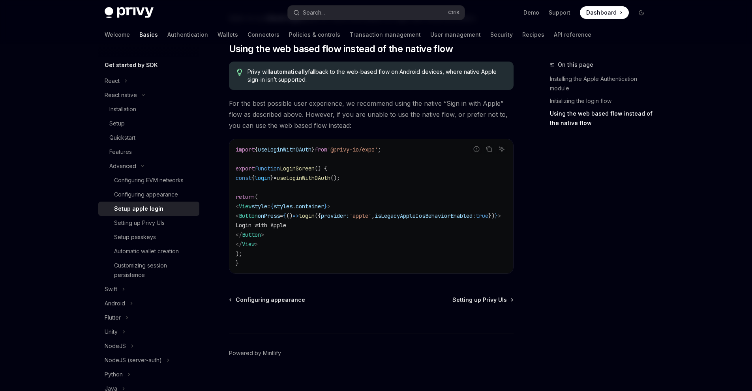
scroll to position [434, 0]
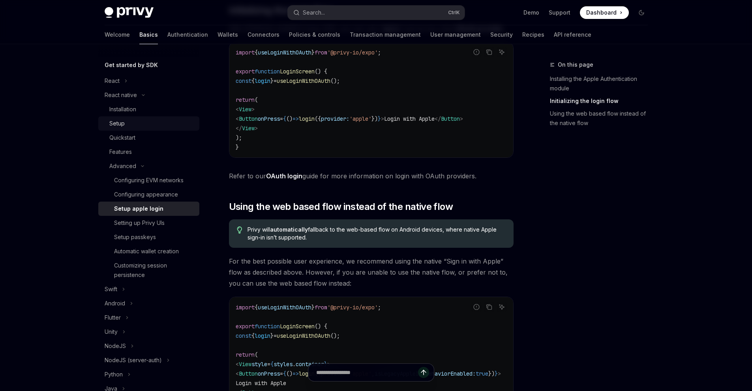
click at [124, 127] on div "Setup" at bounding box center [116, 123] width 15 height 9
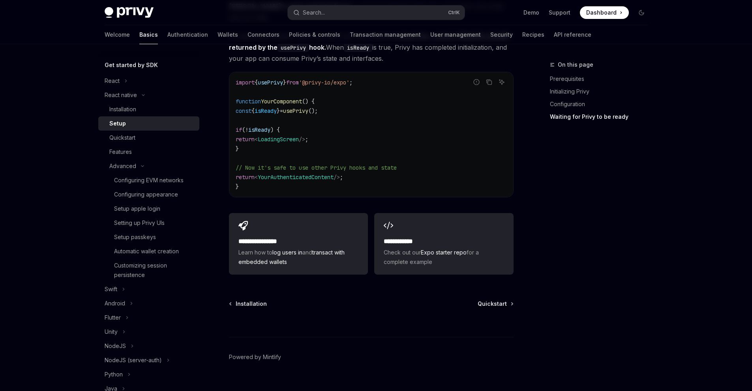
scroll to position [700, 0]
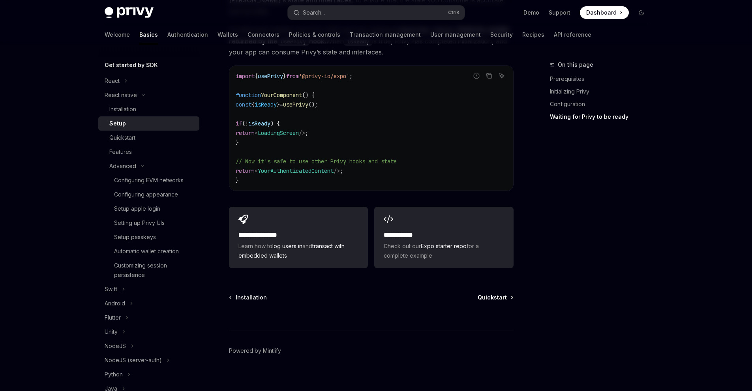
click at [496, 294] on span "Quickstart" at bounding box center [491, 298] width 29 height 8
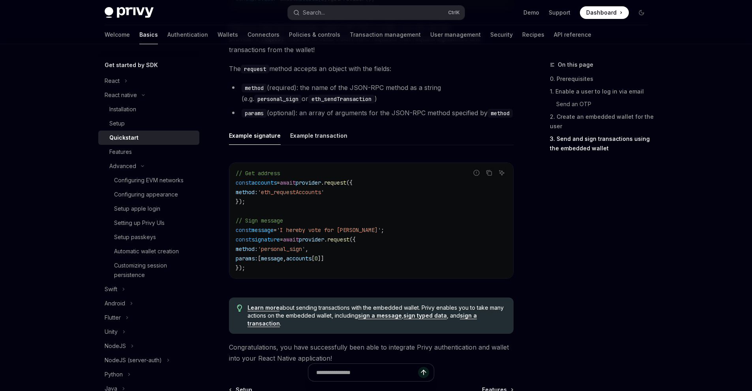
scroll to position [1144, 0]
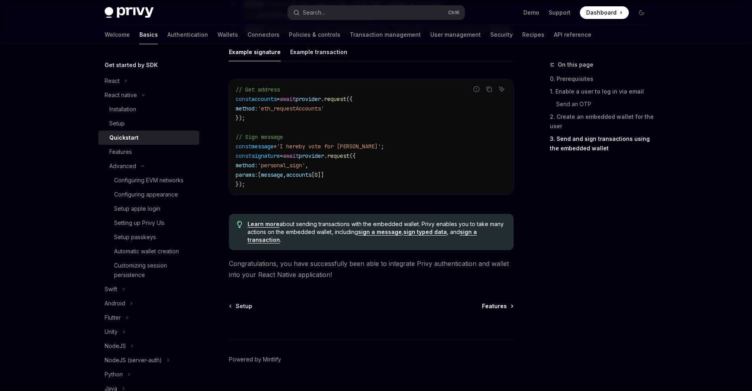
click at [485, 307] on span "Features" at bounding box center [494, 306] width 25 height 8
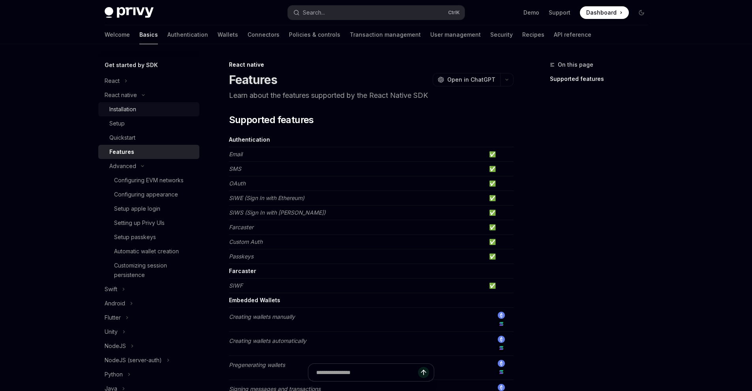
click at [161, 113] on div "Installation" at bounding box center [151, 109] width 85 height 9
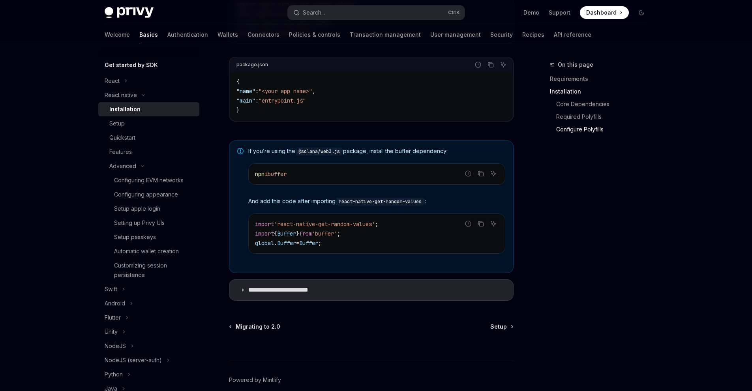
scroll to position [549, 0]
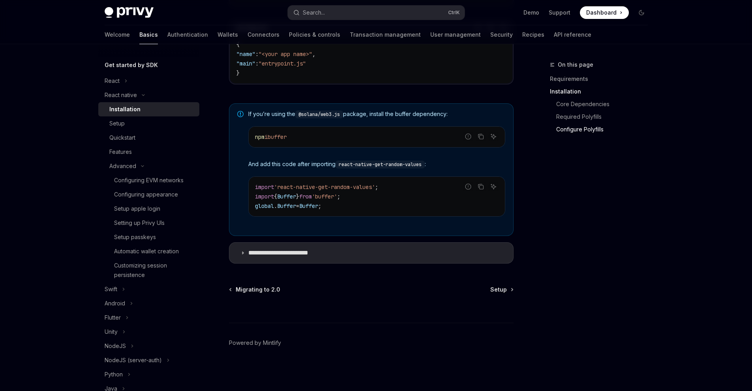
click at [500, 294] on div at bounding box center [371, 308] width 285 height 29
click at [501, 288] on span "Setup" at bounding box center [498, 290] width 17 height 8
type textarea "*"
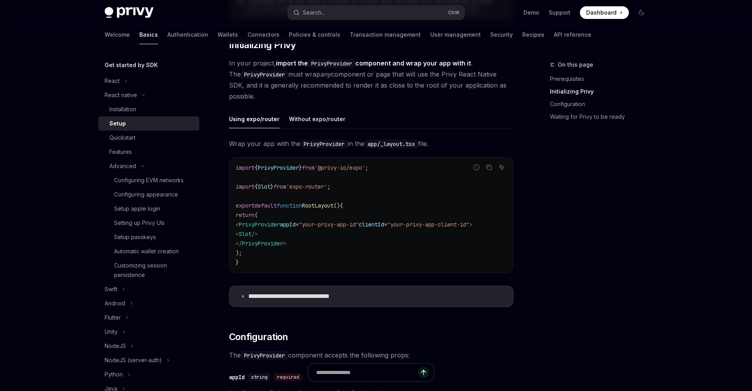
scroll to position [276, 0]
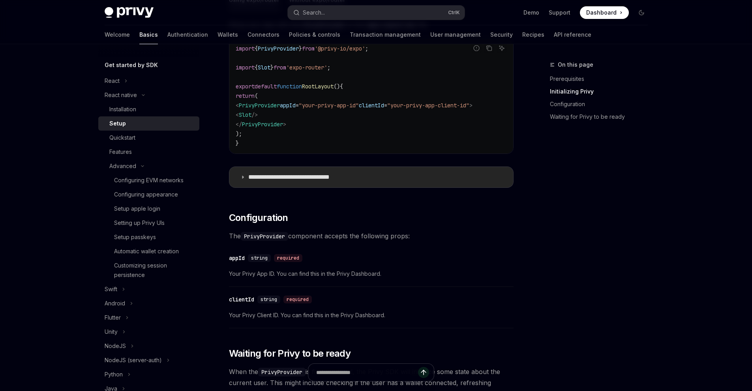
click at [335, 180] on p "**********" at bounding box center [301, 177] width 107 height 8
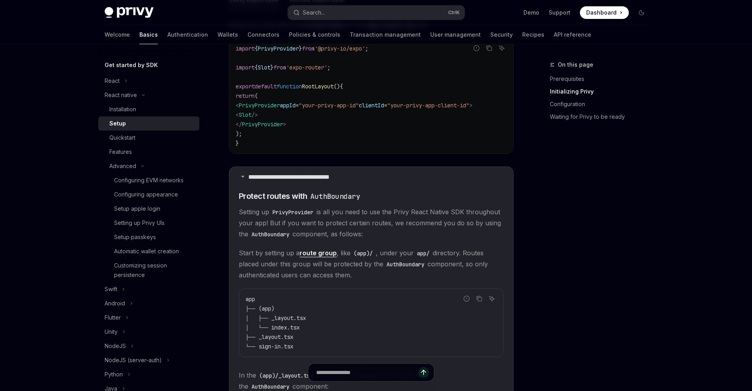
scroll to position [316, 0]
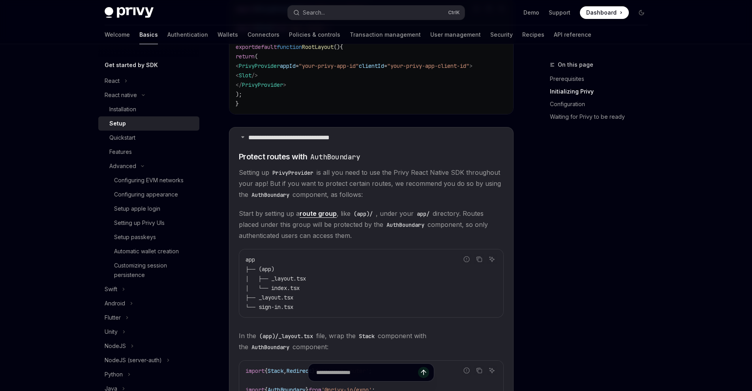
drag, startPoint x: 222, startPoint y: 153, endPoint x: 376, endPoint y: 243, distance: 178.7
copy children "Protect routes with AuthBoundary Setting up PrivyProvider is all you need to us…"
click at [476, 262] on icon "Copy the contents from the code block" at bounding box center [479, 259] width 6 height 6
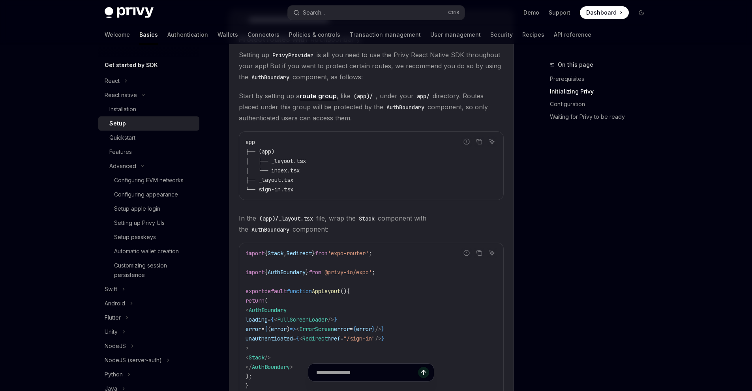
scroll to position [474, 0]
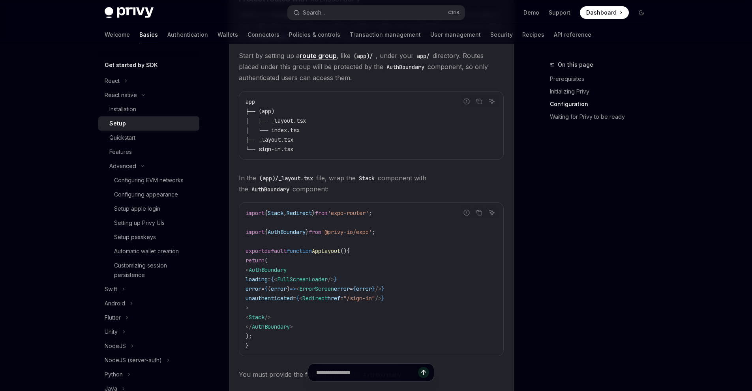
drag, startPoint x: 238, startPoint y: 180, endPoint x: 280, endPoint y: 195, distance: 44.7
click at [280, 195] on details "**********" at bounding box center [371, 220] width 285 height 503
copy span "In the (app)/_layout.tsx file, wrap the Stack component with the AuthBoundary c…"
click at [480, 216] on icon "Copy the contents from the code block" at bounding box center [479, 213] width 6 height 6
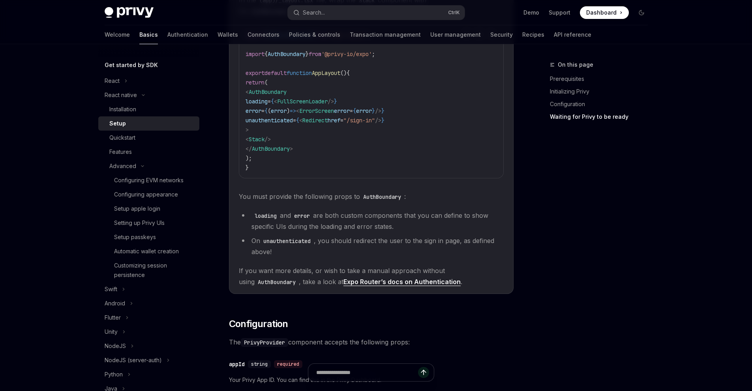
scroll to position [671, 0]
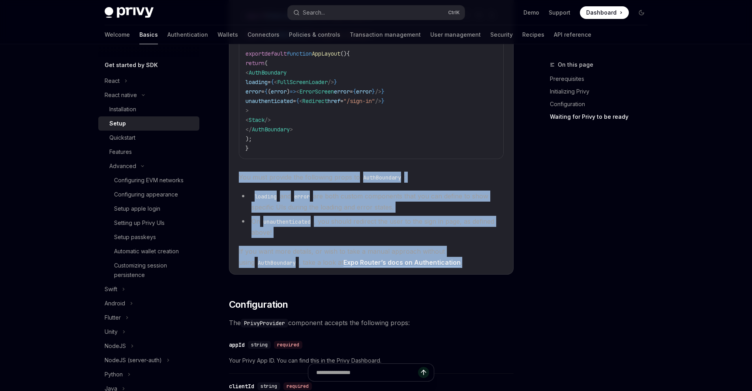
drag, startPoint x: 238, startPoint y: 178, endPoint x: 476, endPoint y: 266, distance: 254.3
click at [476, 266] on details "**********" at bounding box center [371, 23] width 285 height 503
copy children "You must provide the following props to AuthBoundary : loading and error are bo…"
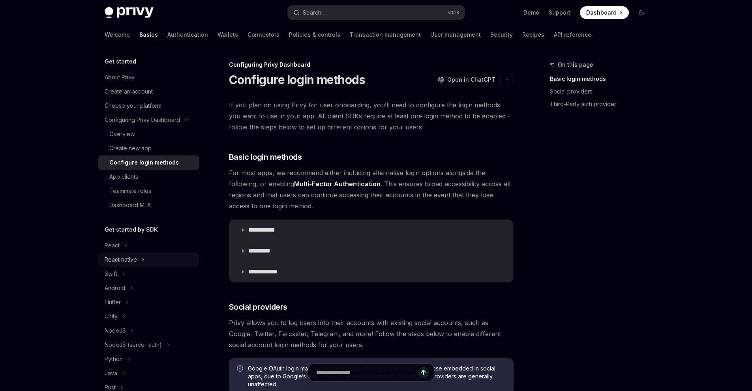
click at [142, 256] on icon "Toggle React native section" at bounding box center [143, 259] width 3 height 9
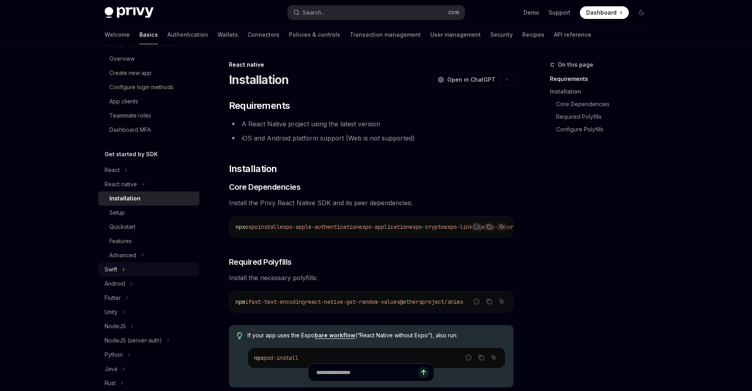
scroll to position [79, 0]
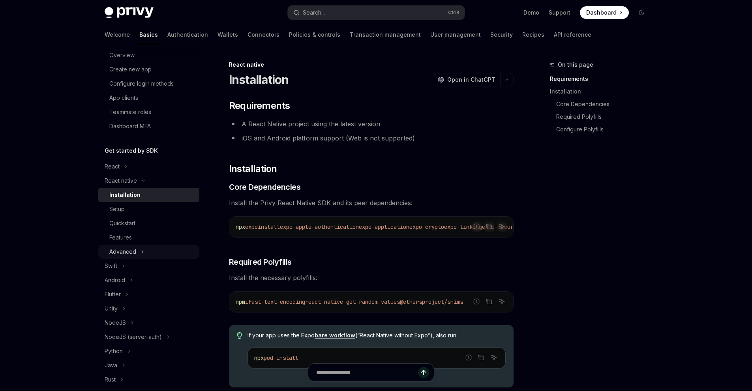
click at [144, 248] on button "Advanced" at bounding box center [148, 252] width 101 height 14
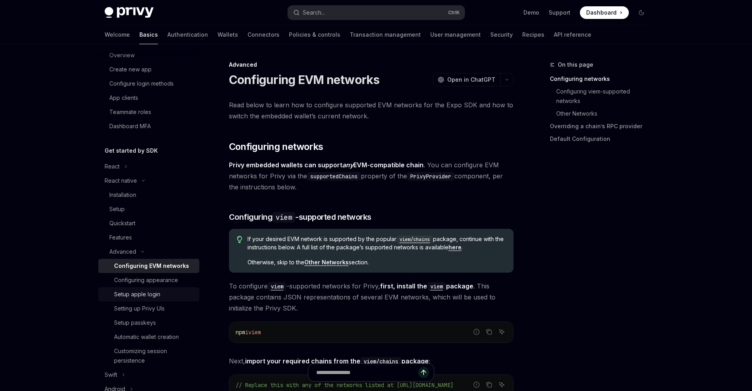
click at [165, 293] on div "Setup apple login" at bounding box center [154, 294] width 81 height 9
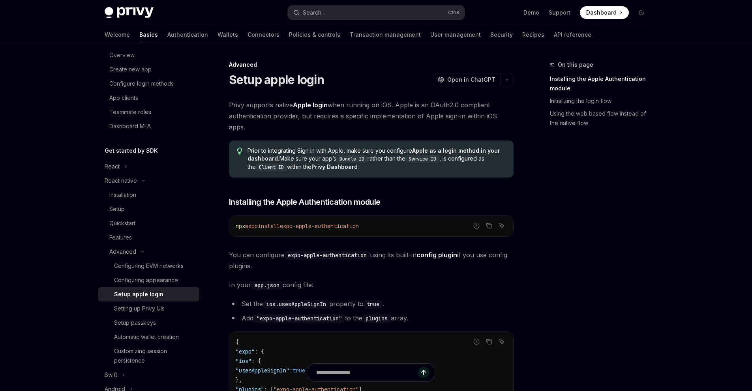
click at [476, 149] on link "Apple as a login method in your dashboard." at bounding box center [373, 154] width 253 height 15
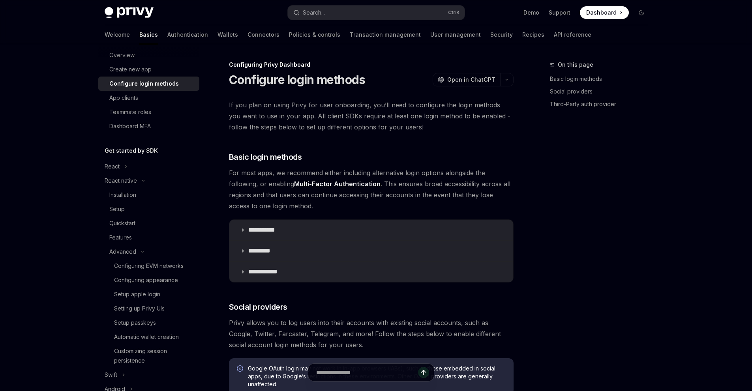
type textarea "*"
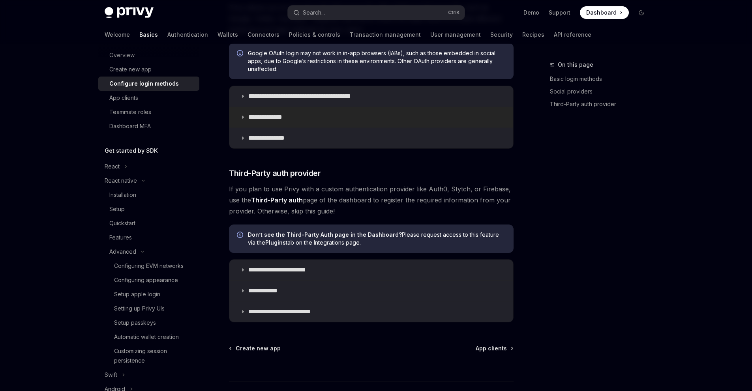
scroll to position [316, 0]
click at [400, 97] on summary "**********" at bounding box center [371, 96] width 284 height 21
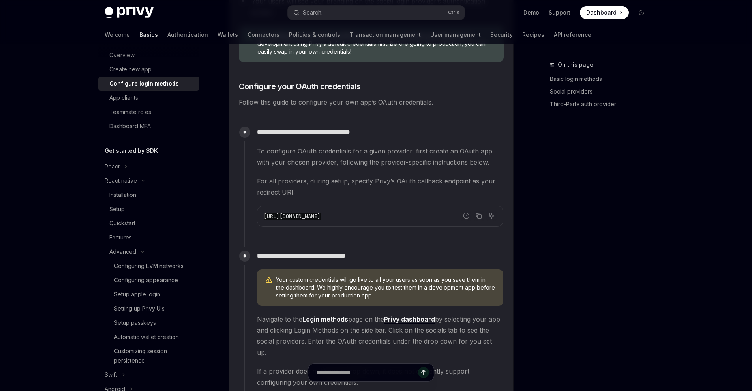
click at [407, 133] on p "**********" at bounding box center [380, 132] width 246 height 11
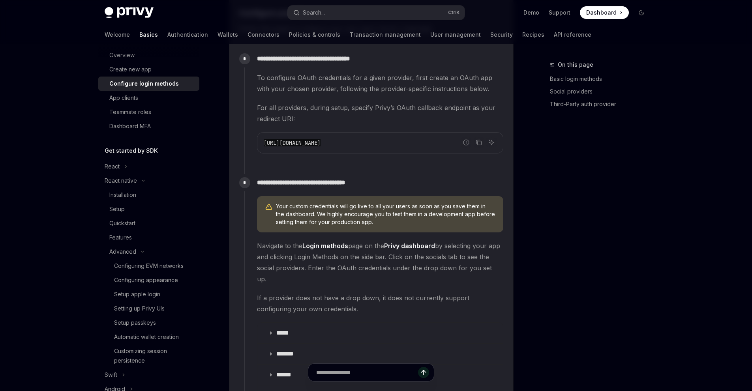
scroll to position [710, 0]
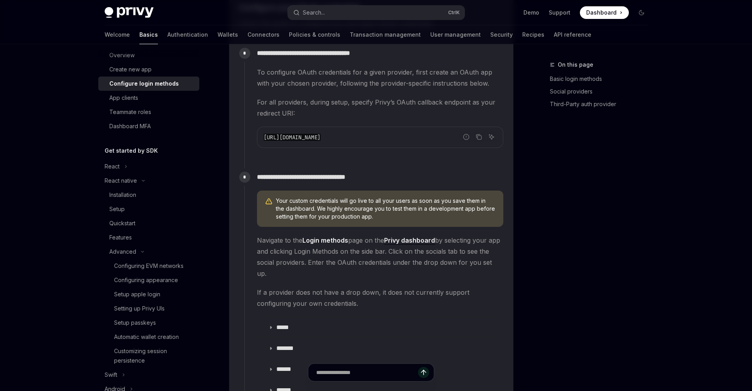
click at [406, 163] on div "**********" at bounding box center [373, 107] width 259 height 124
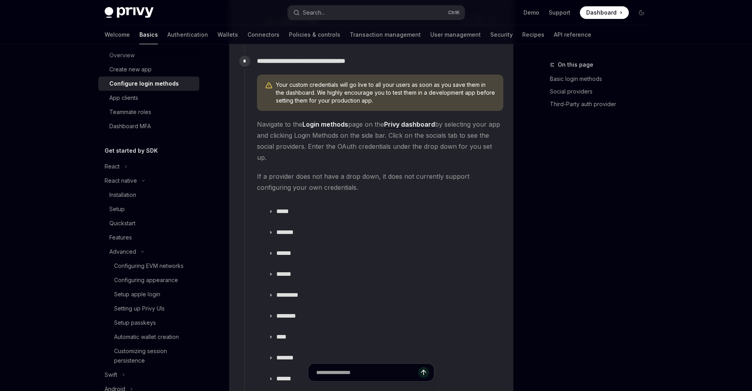
scroll to position [829, 0]
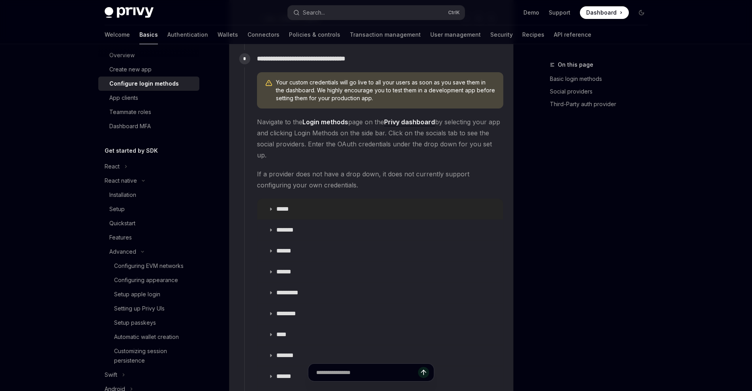
click at [316, 199] on summary "*****" at bounding box center [379, 209] width 245 height 21
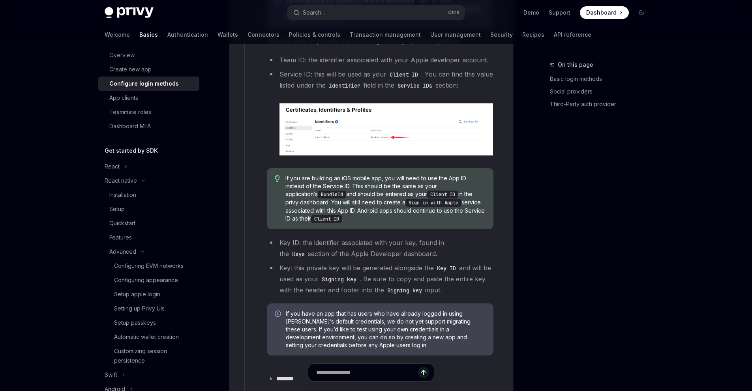
scroll to position [1144, 0]
